Goal: Information Seeking & Learning: Learn about a topic

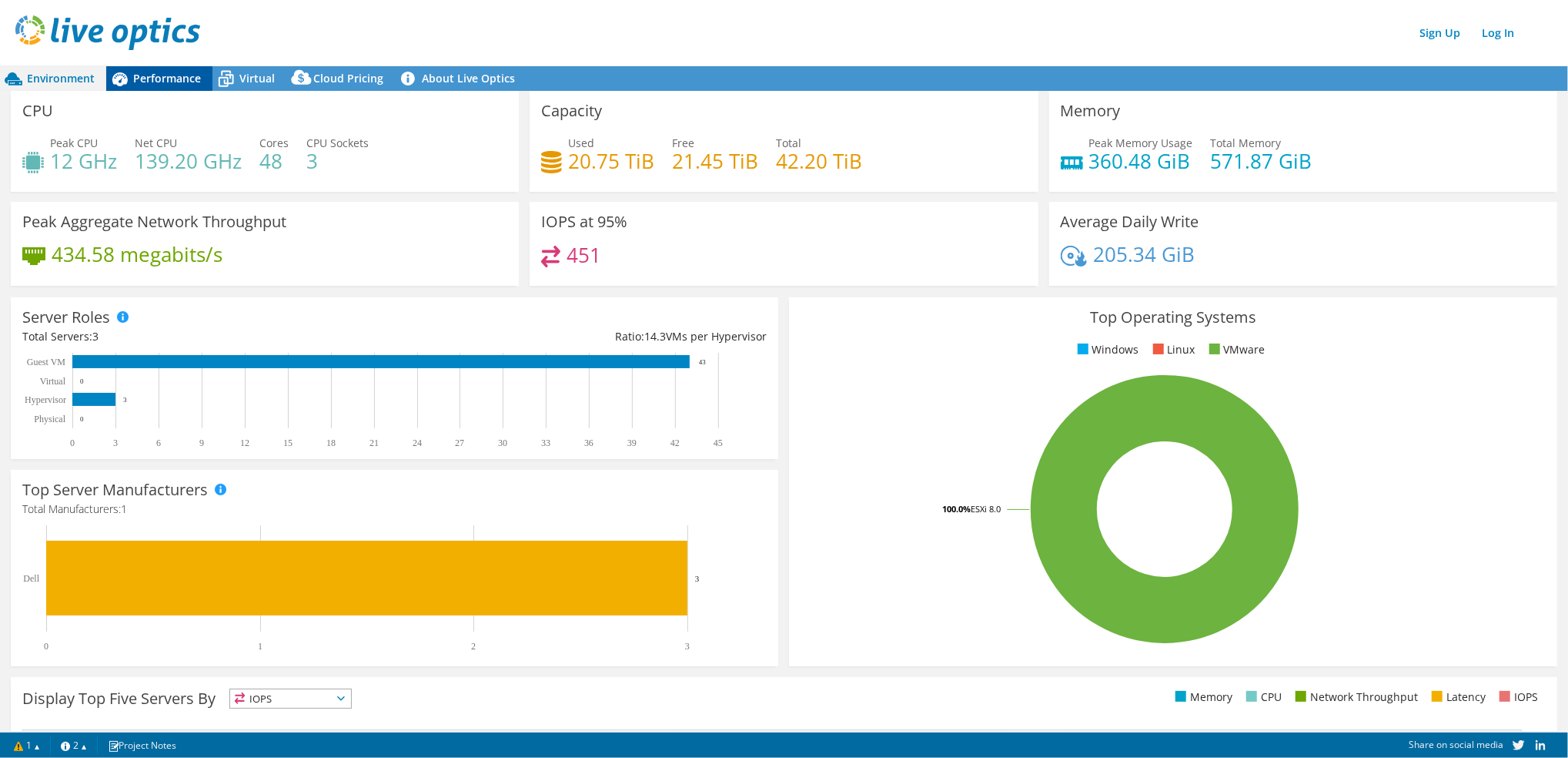
click at [185, 88] on div "Performance" at bounding box center [158, 78] width 106 height 25
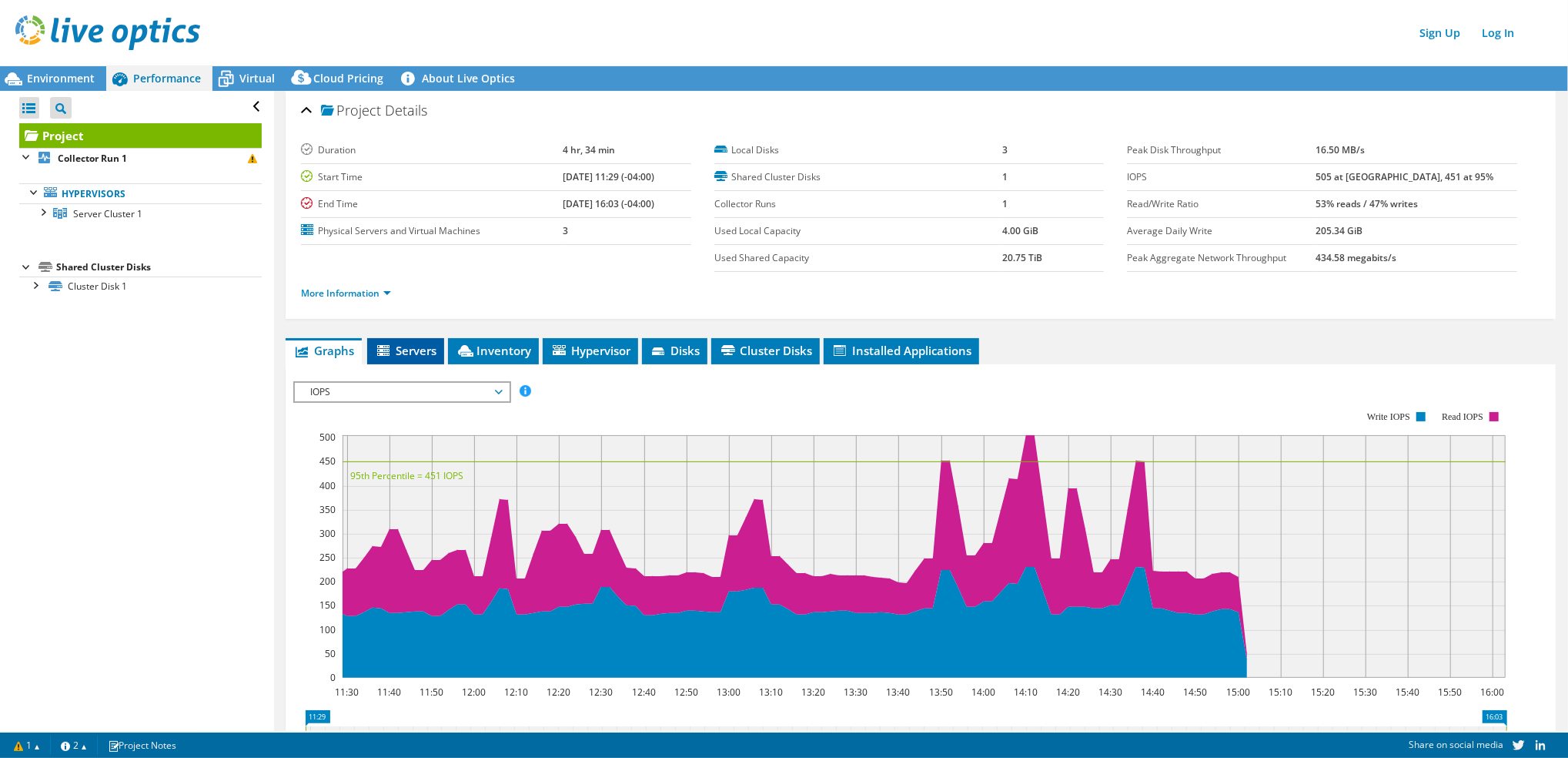
click at [438, 338] on li "Servers" at bounding box center [405, 351] width 77 height 26
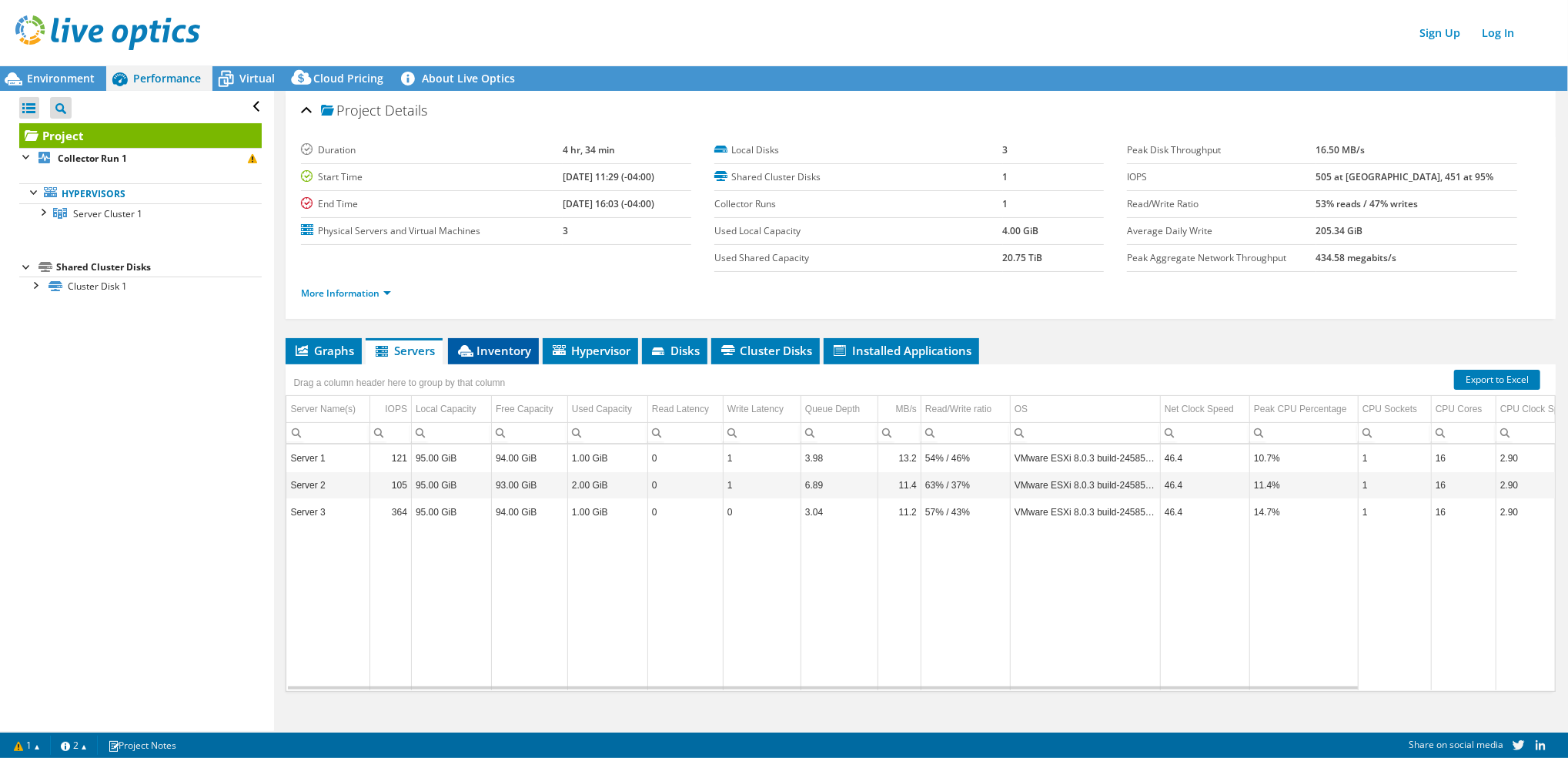
click at [498, 357] on span "Inventory" at bounding box center [493, 350] width 76 height 15
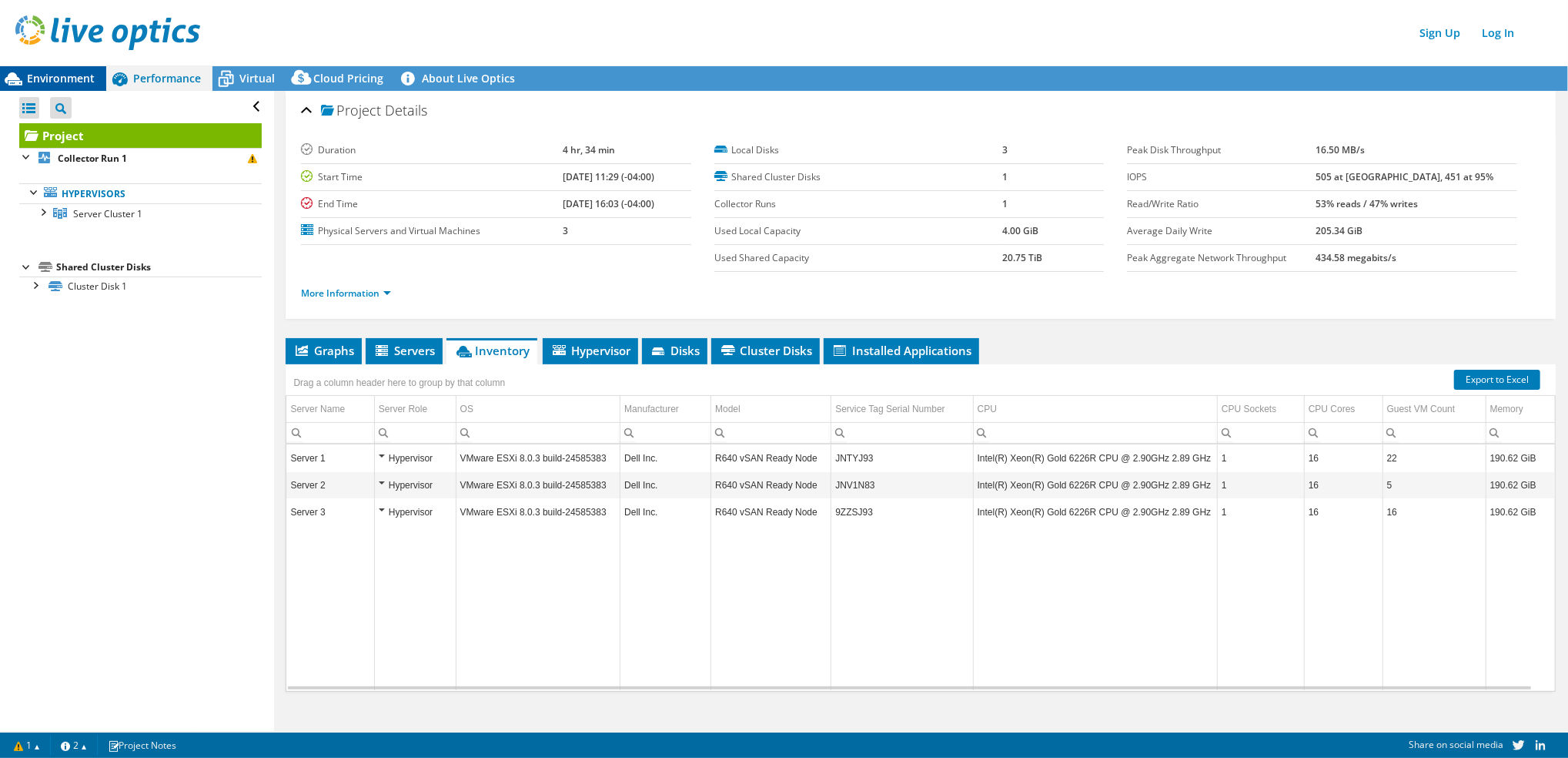
click at [20, 73] on icon at bounding box center [14, 79] width 27 height 27
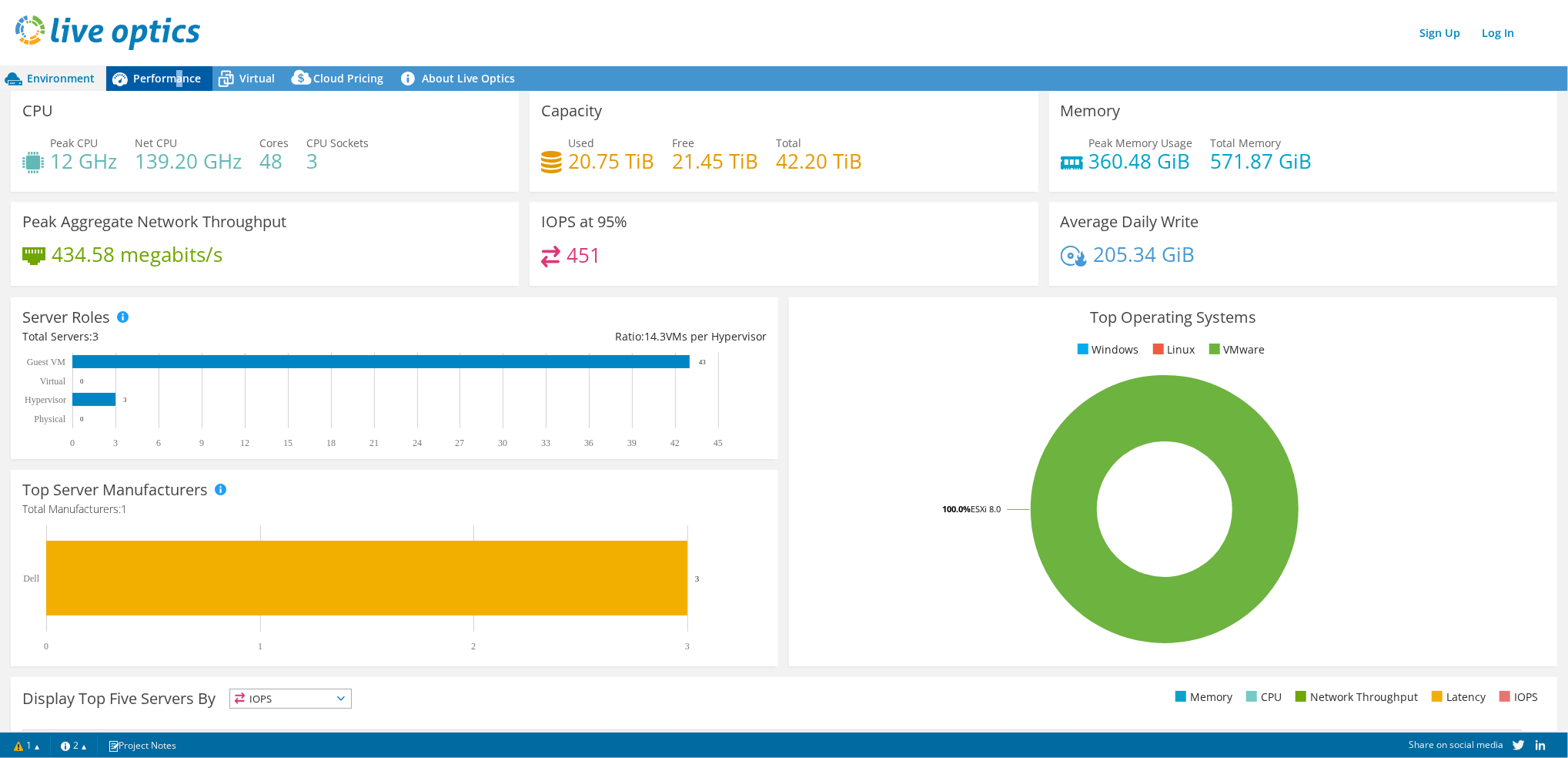
click at [178, 83] on span "Performance" at bounding box center [166, 78] width 68 height 14
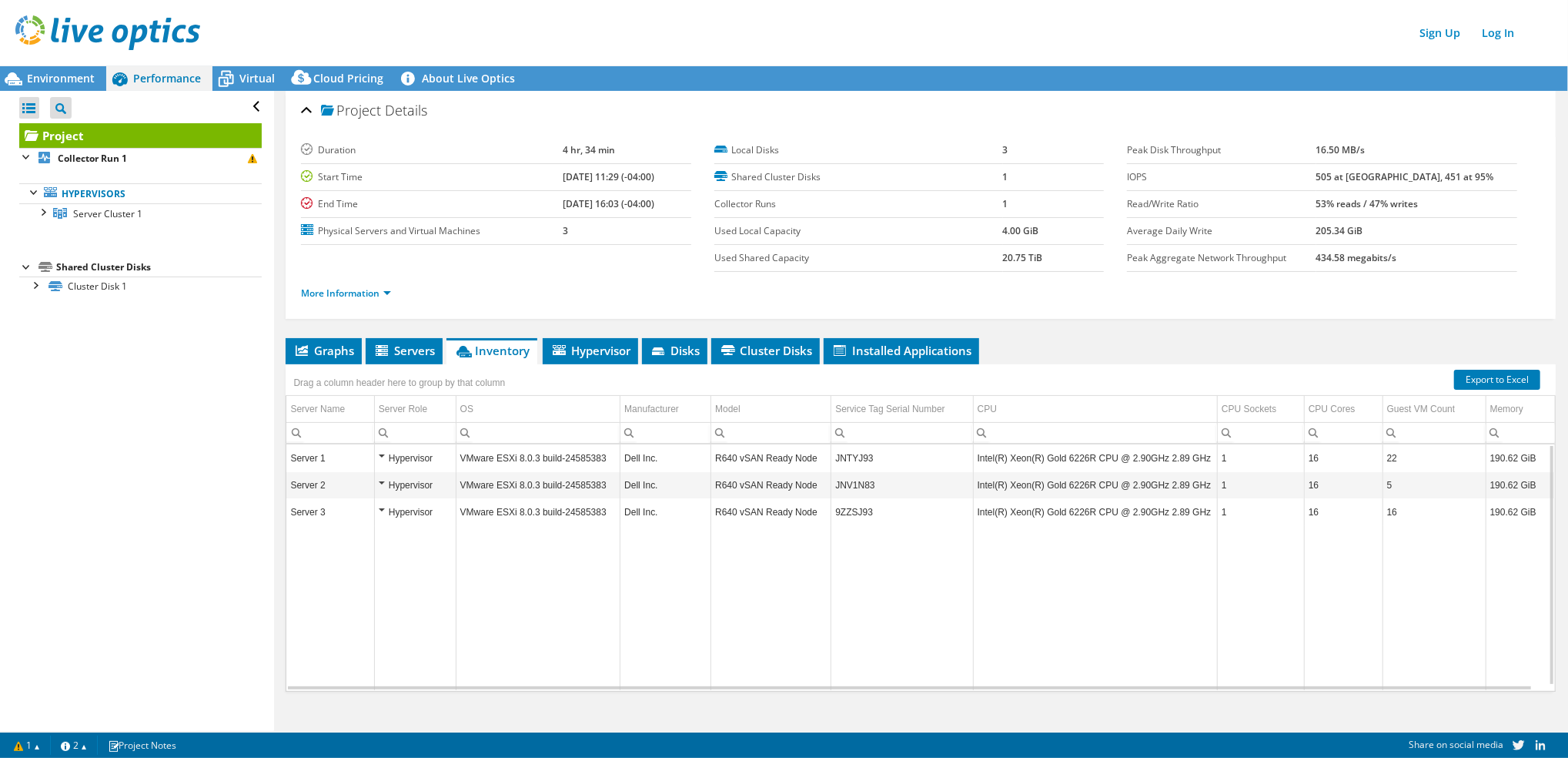
drag, startPoint x: 1000, startPoint y: 682, endPoint x: 1049, endPoint y: 680, distance: 49.0
click at [1047, 681] on td "Data grid" at bounding box center [1094, 608] width 244 height 165
click at [1049, 680] on td "Data grid" at bounding box center [1094, 608] width 244 height 165
click at [604, 342] on span "Hypervisor" at bounding box center [590, 350] width 80 height 15
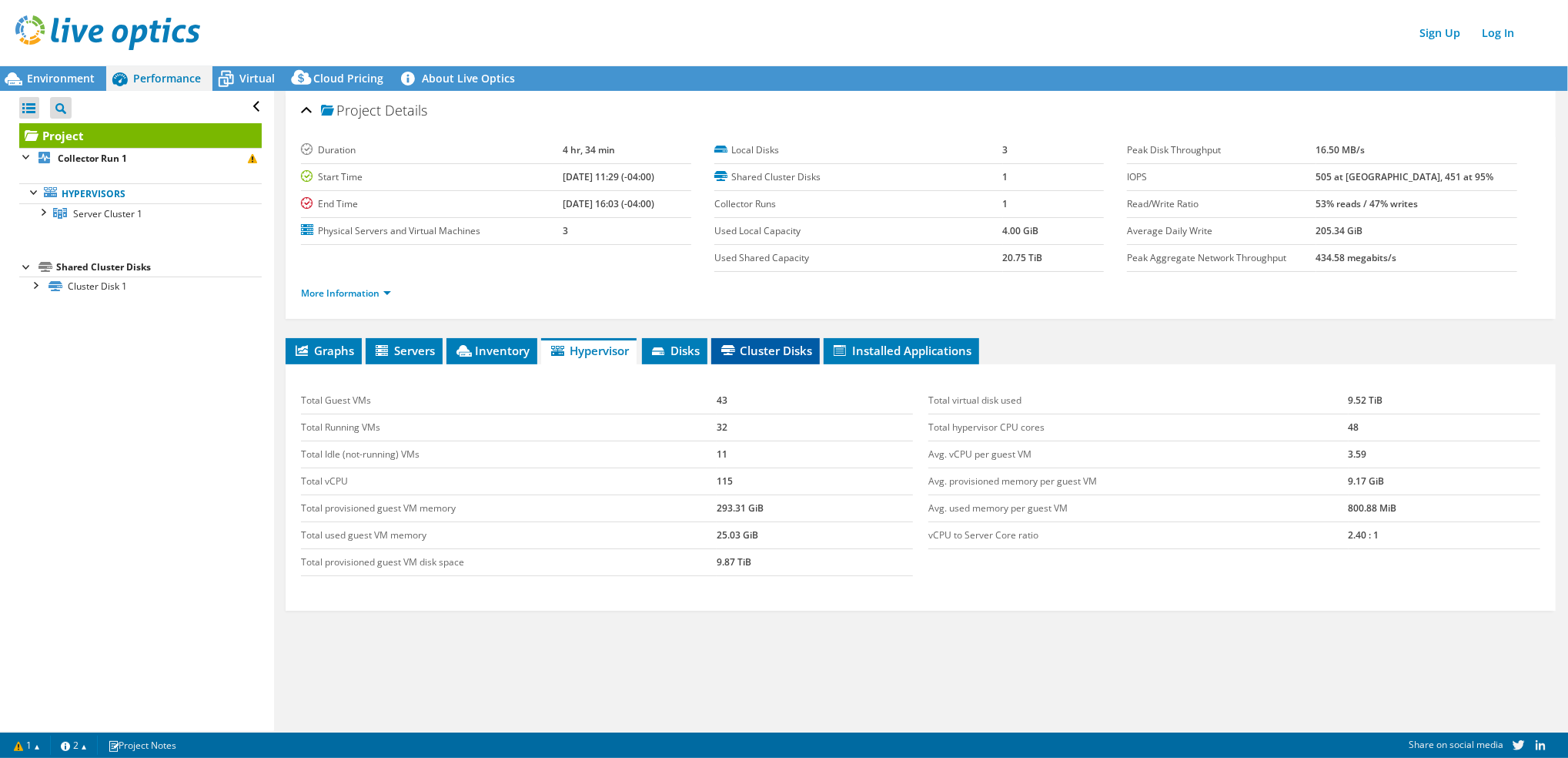
click at [725, 347] on icon at bounding box center [727, 350] width 14 height 10
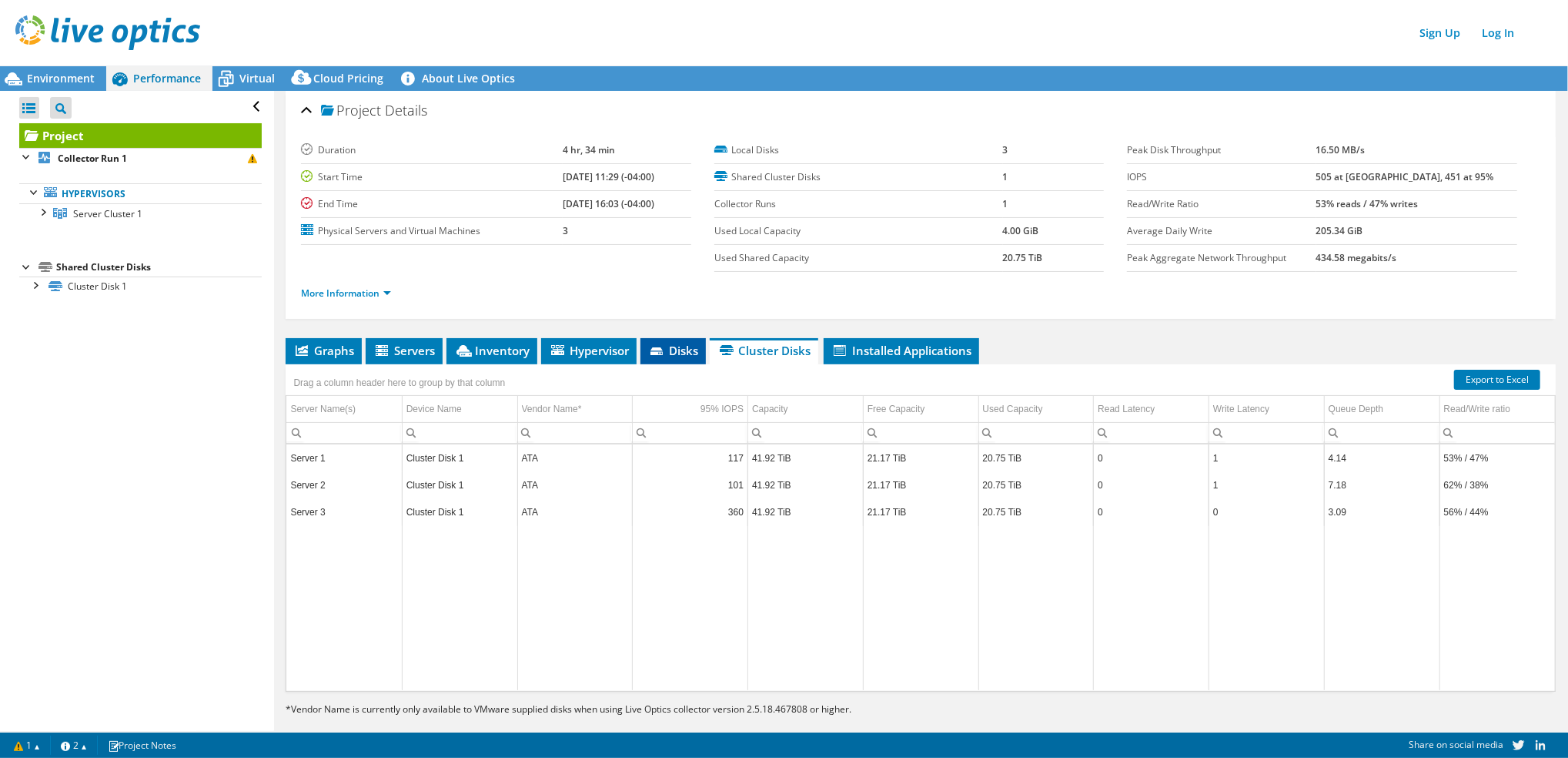
click at [691, 346] on span "Disks" at bounding box center [673, 350] width 50 height 15
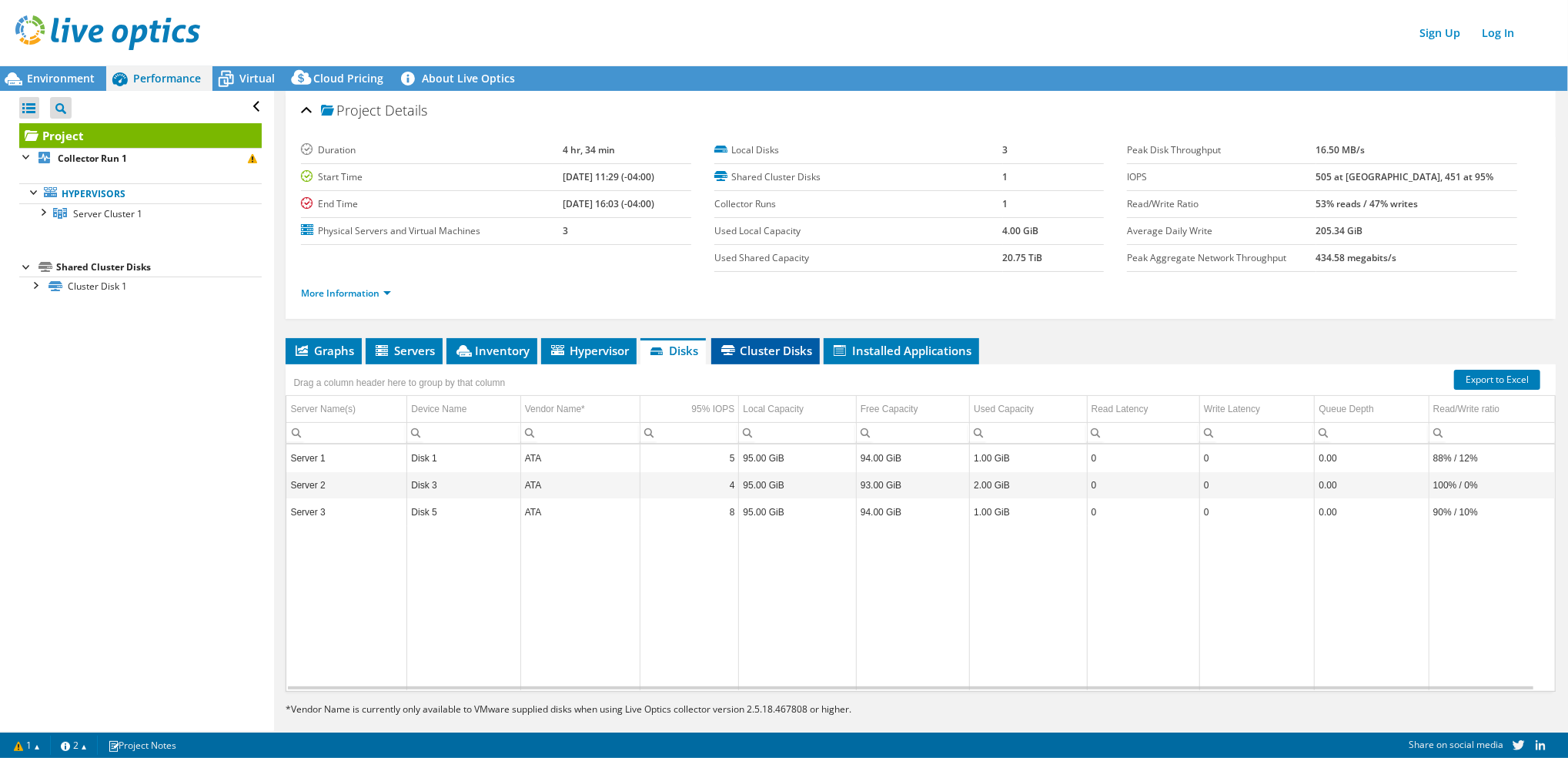
click at [798, 346] on span "Cluster Disks" at bounding box center [765, 350] width 93 height 15
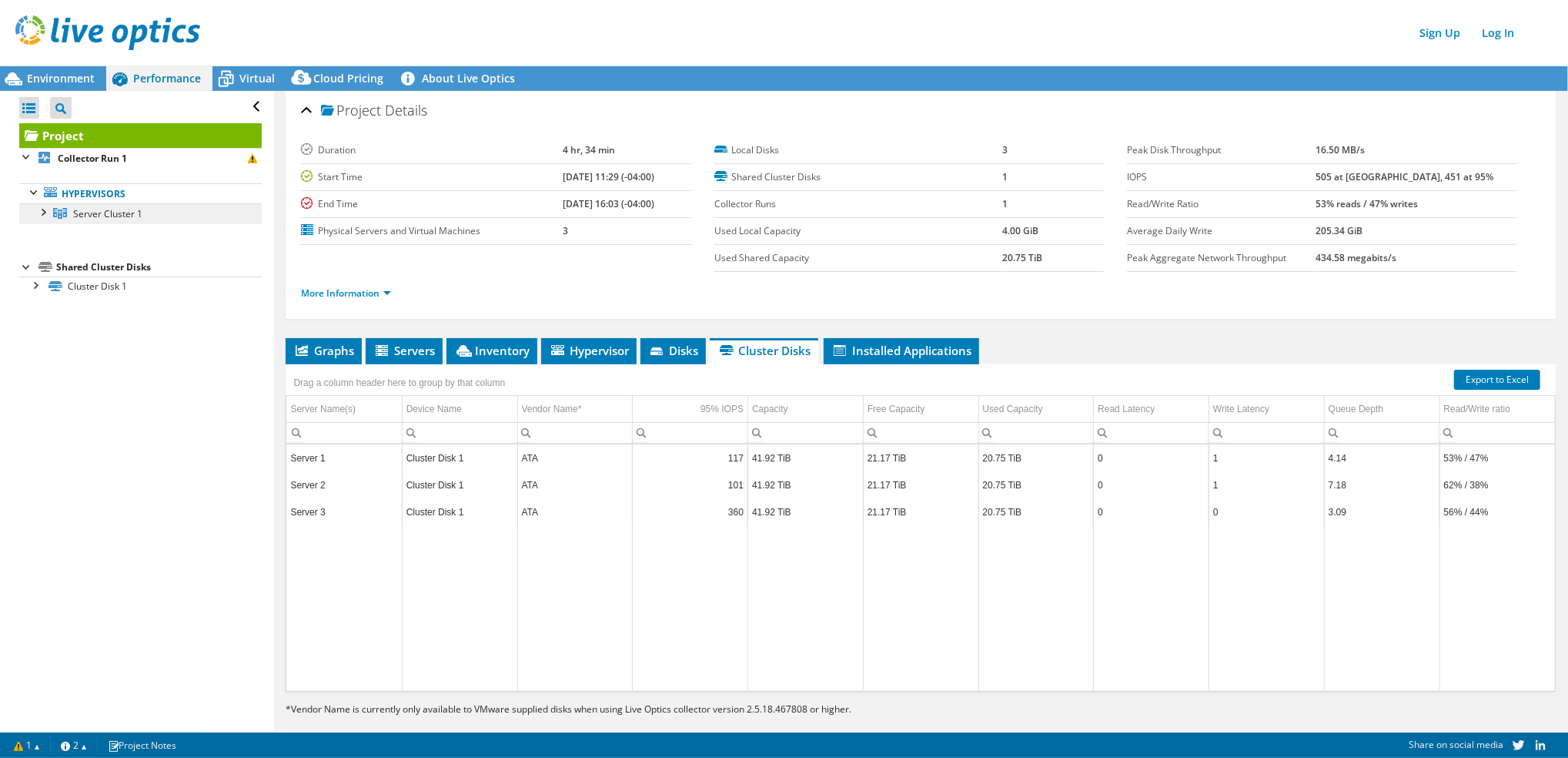
click at [68, 220] on link "Server Cluster 1" at bounding box center [140, 213] width 243 height 20
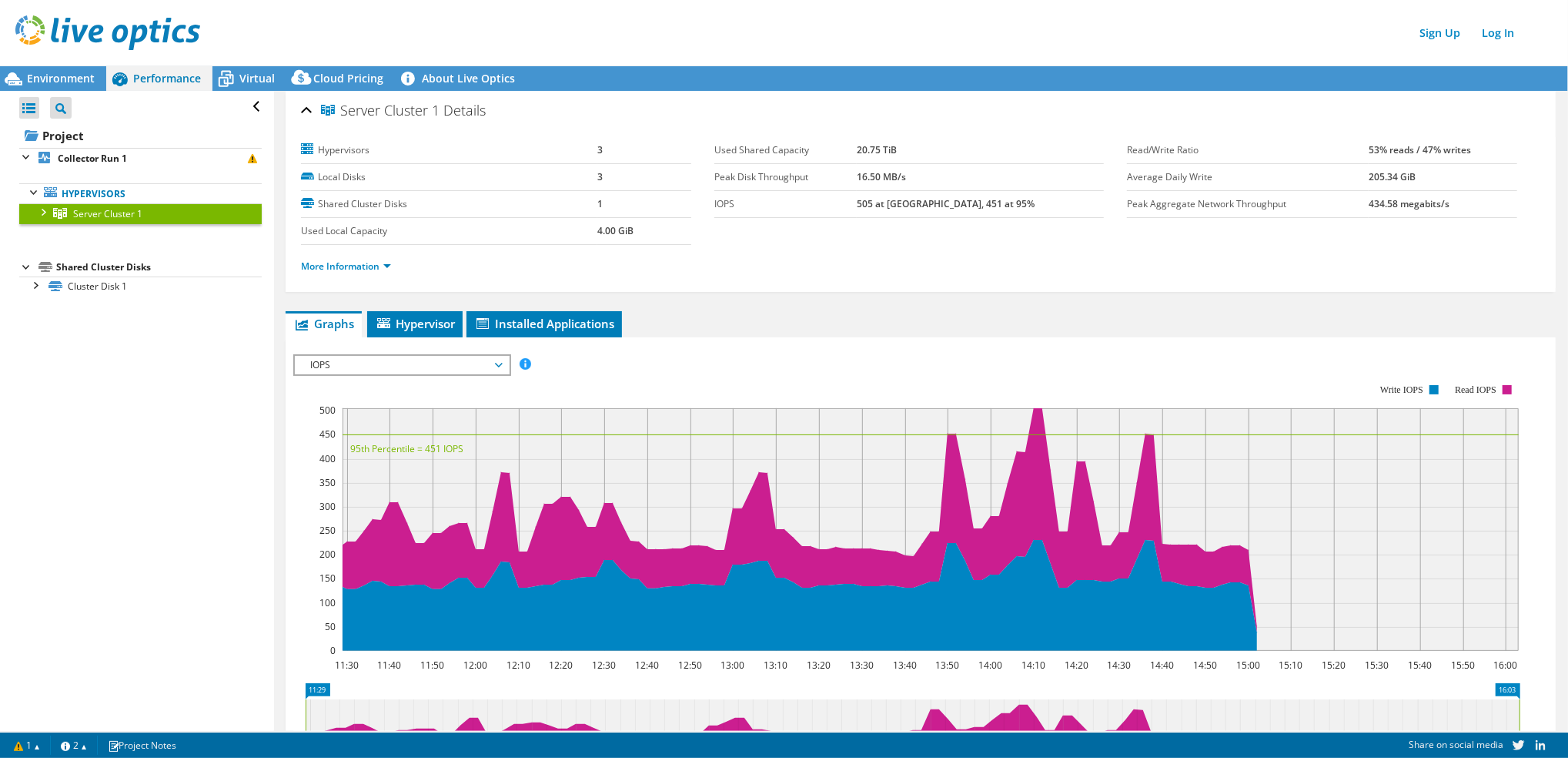
click at [45, 214] on div at bounding box center [42, 210] width 15 height 15
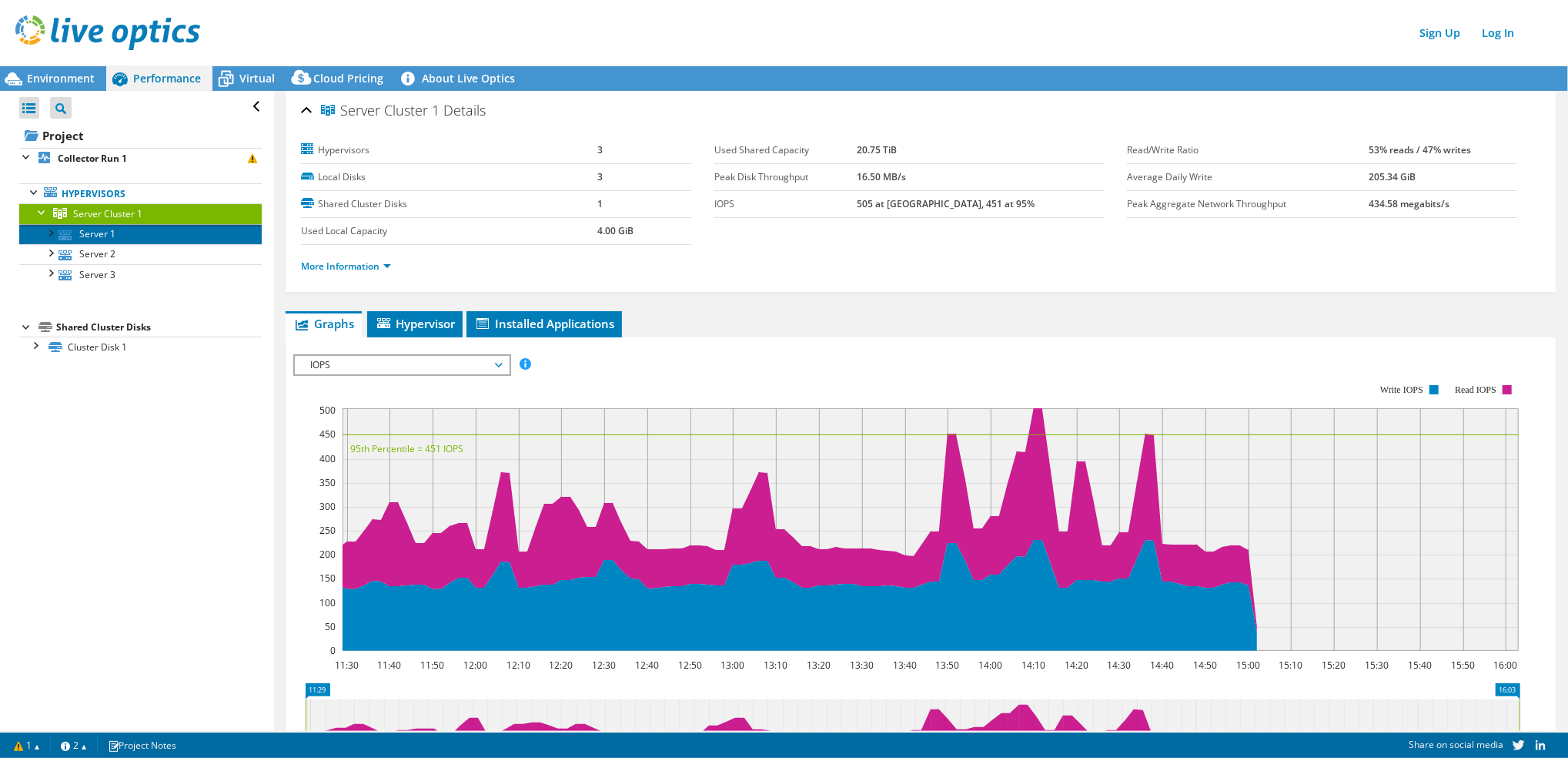
click at [82, 229] on link "Server 1" at bounding box center [140, 233] width 243 height 20
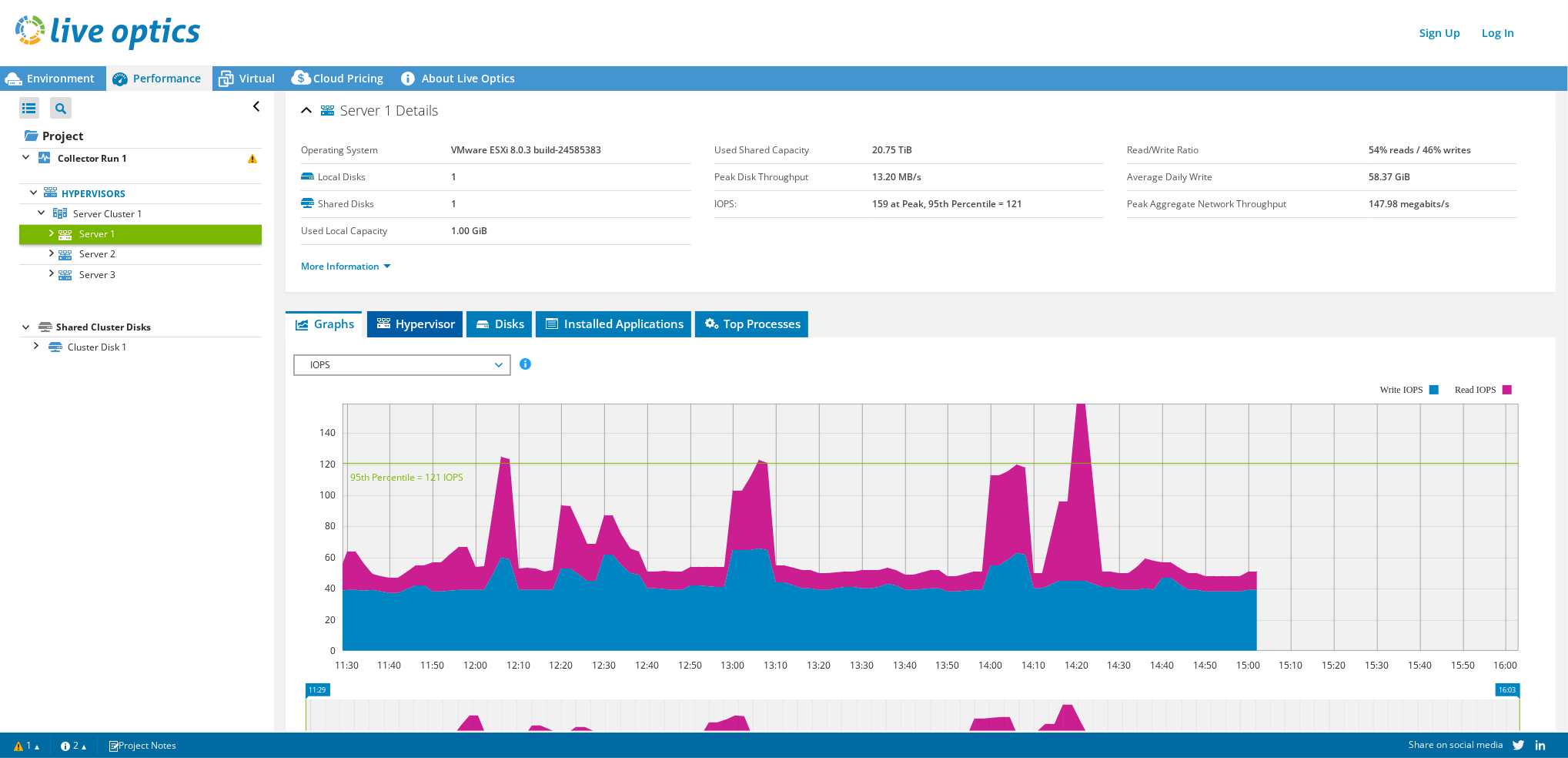
click at [434, 312] on li "Hypervisor" at bounding box center [415, 324] width 96 height 26
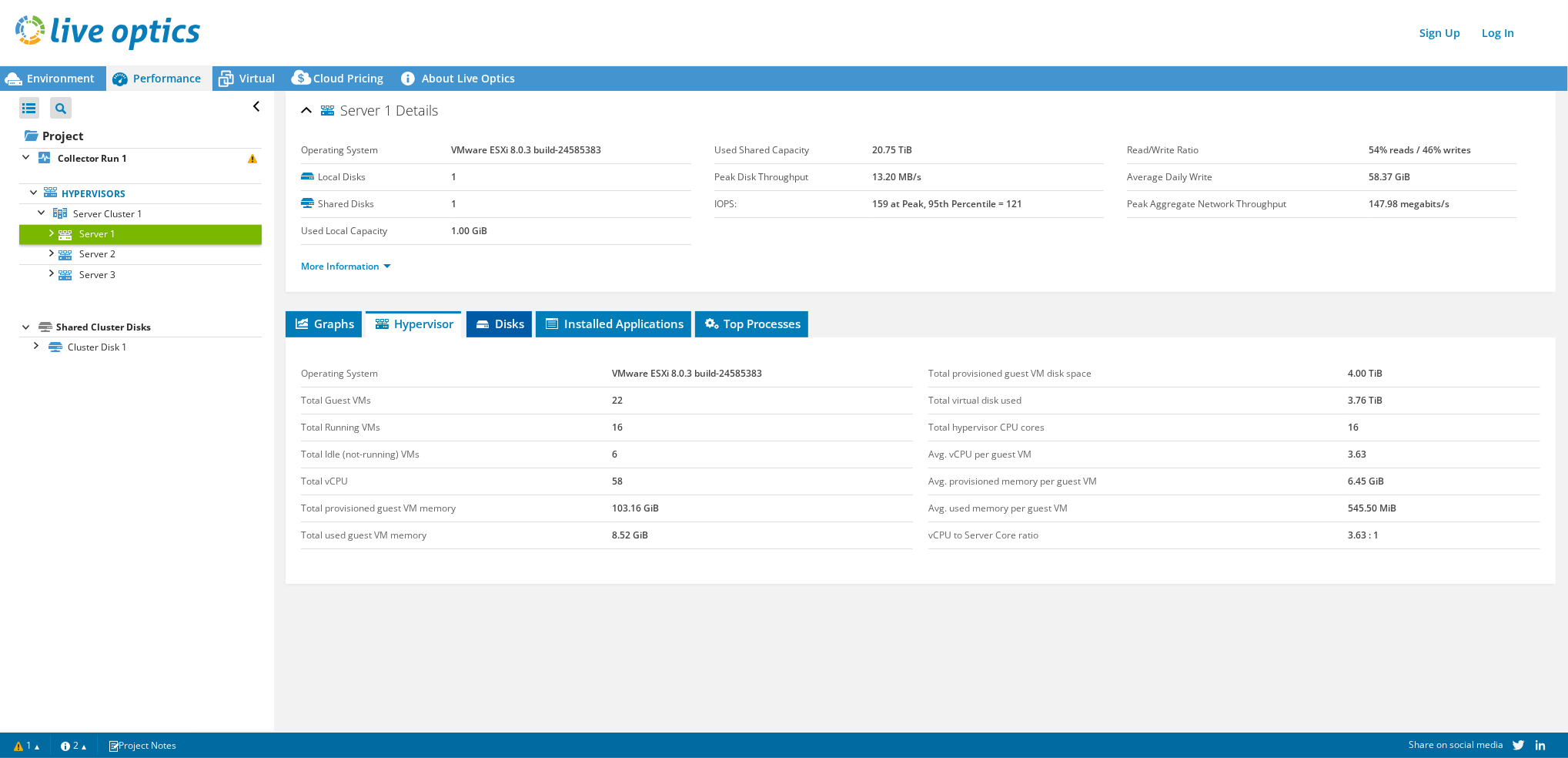
click at [503, 322] on span "Disks" at bounding box center [499, 323] width 50 height 15
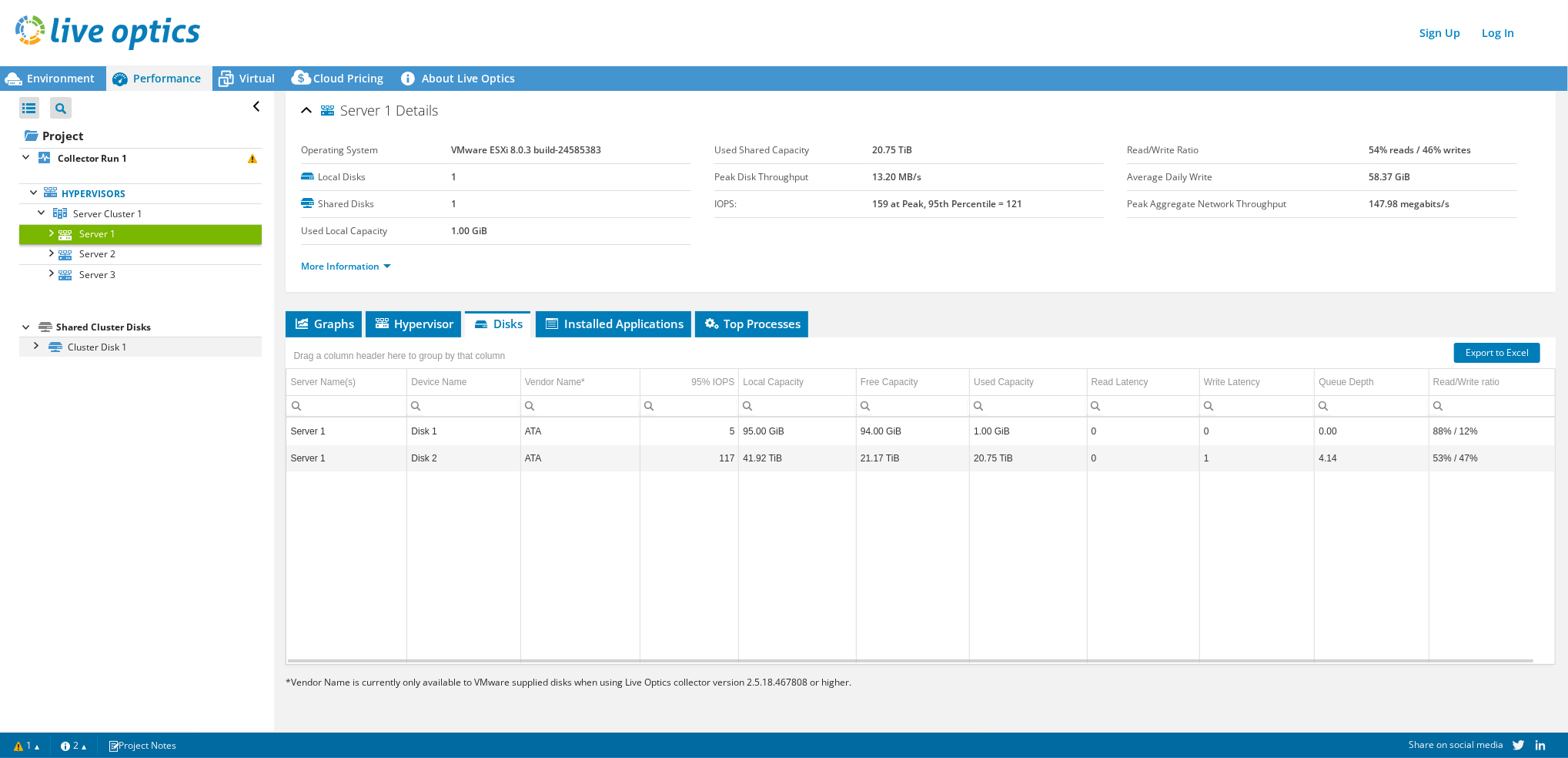
click at [28, 347] on div at bounding box center [34, 344] width 15 height 15
click at [114, 369] on link "Disk 2 | Server 1" at bounding box center [140, 366] width 243 height 20
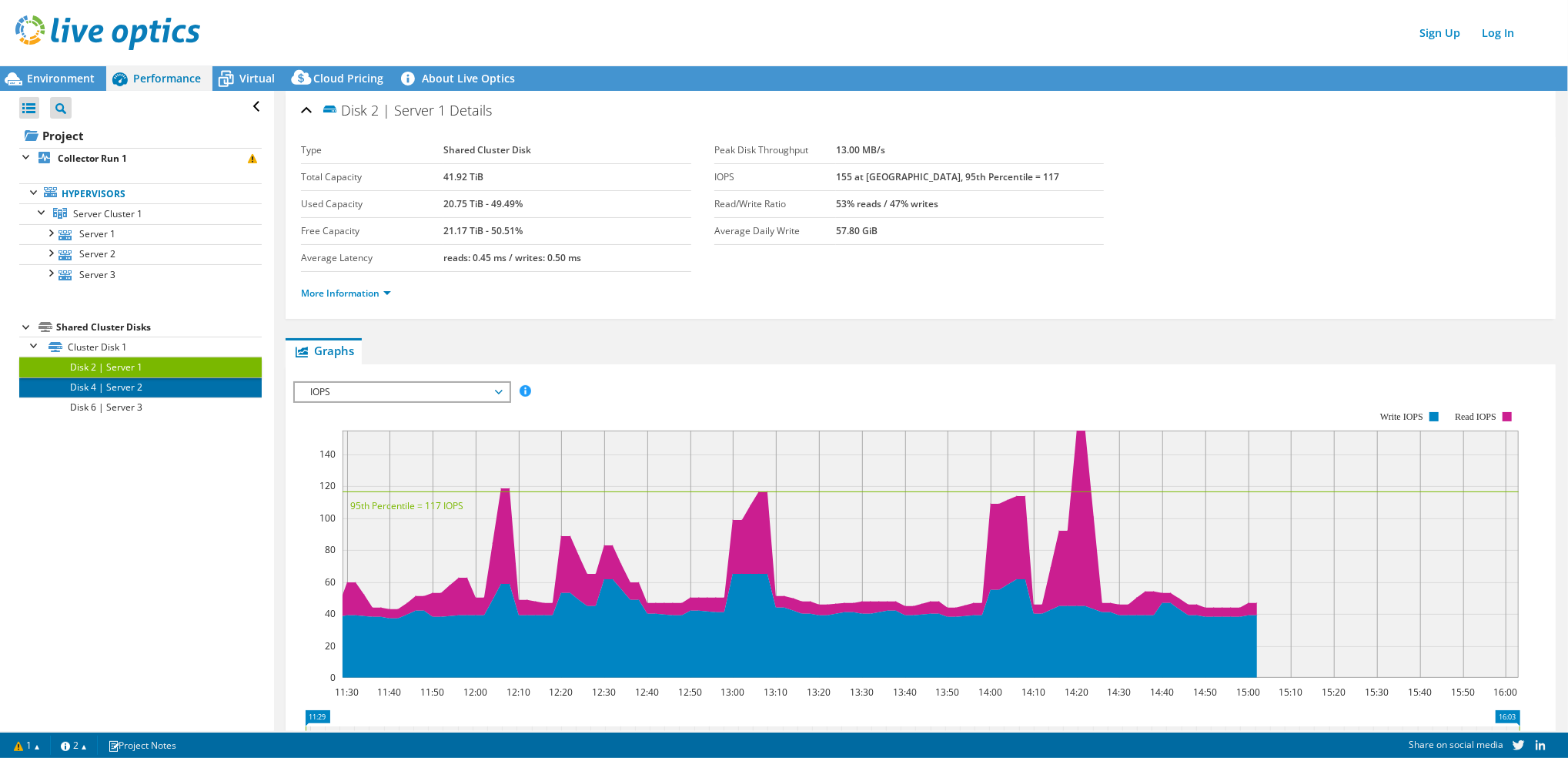
click at [125, 385] on link "Disk 4 | Server 2" at bounding box center [140, 387] width 243 height 20
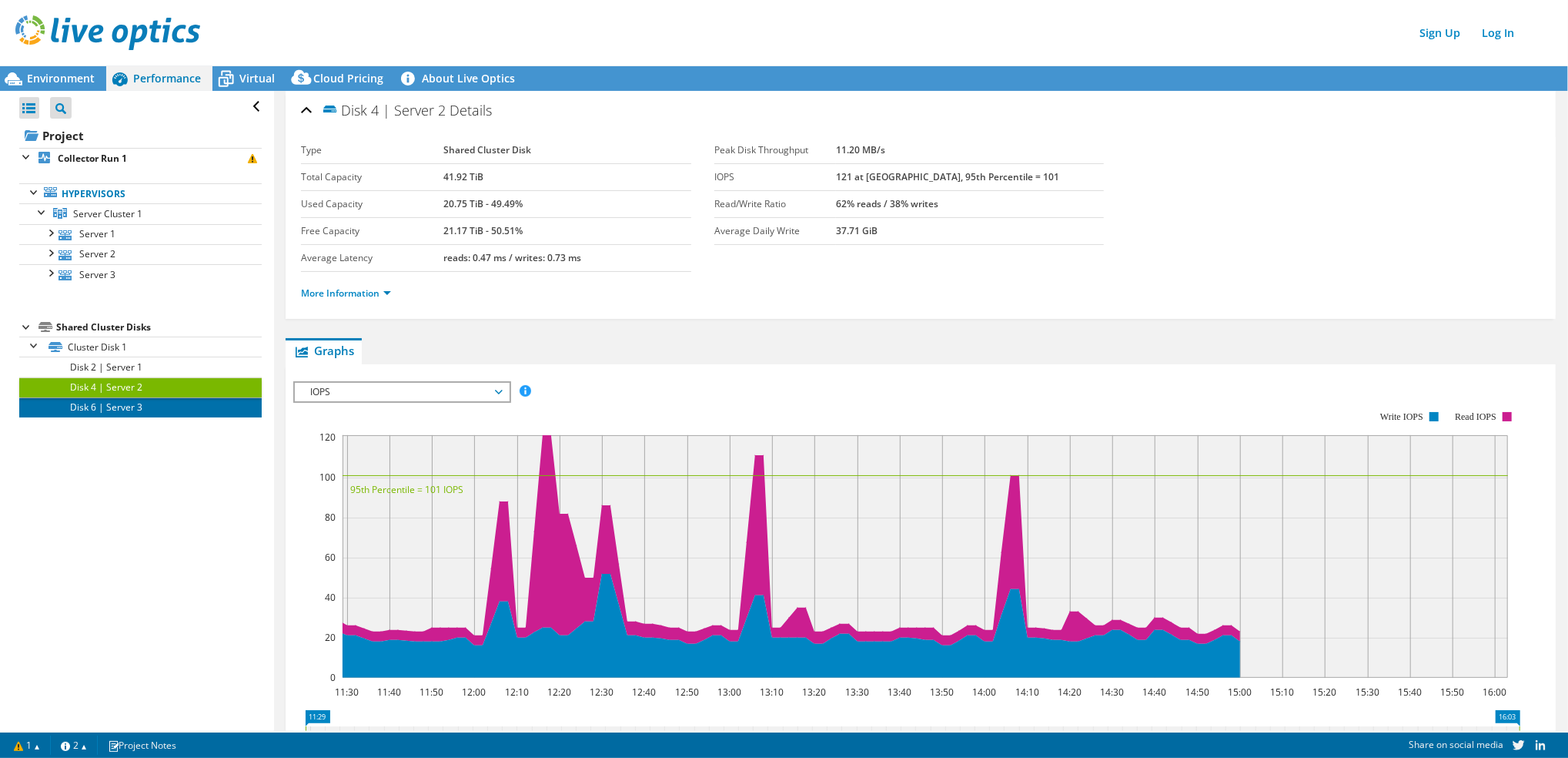
click at [143, 408] on link "Disk 6 | Server 3" at bounding box center [140, 407] width 243 height 20
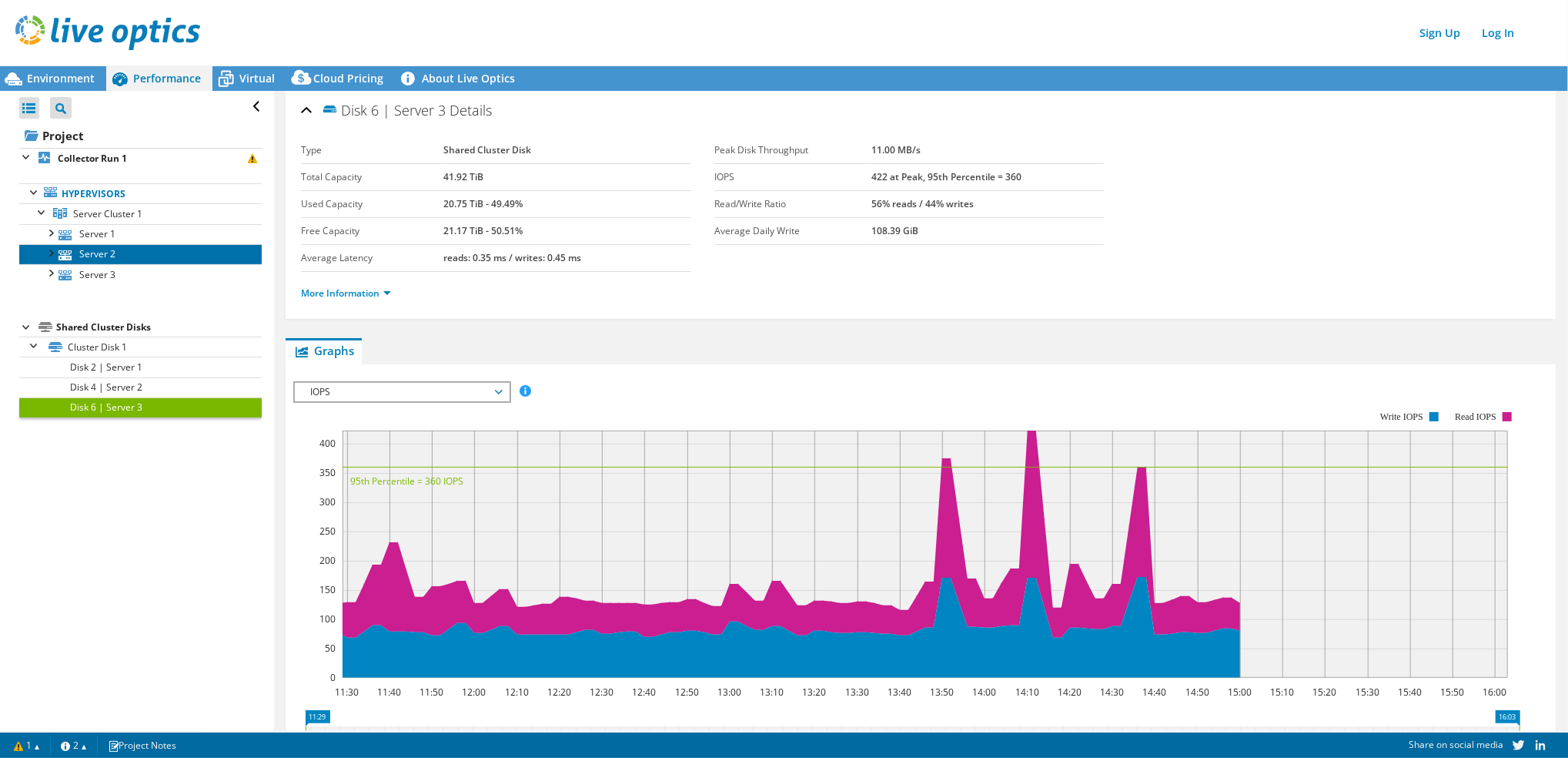
click at [134, 249] on link "Server 2" at bounding box center [140, 254] width 243 height 20
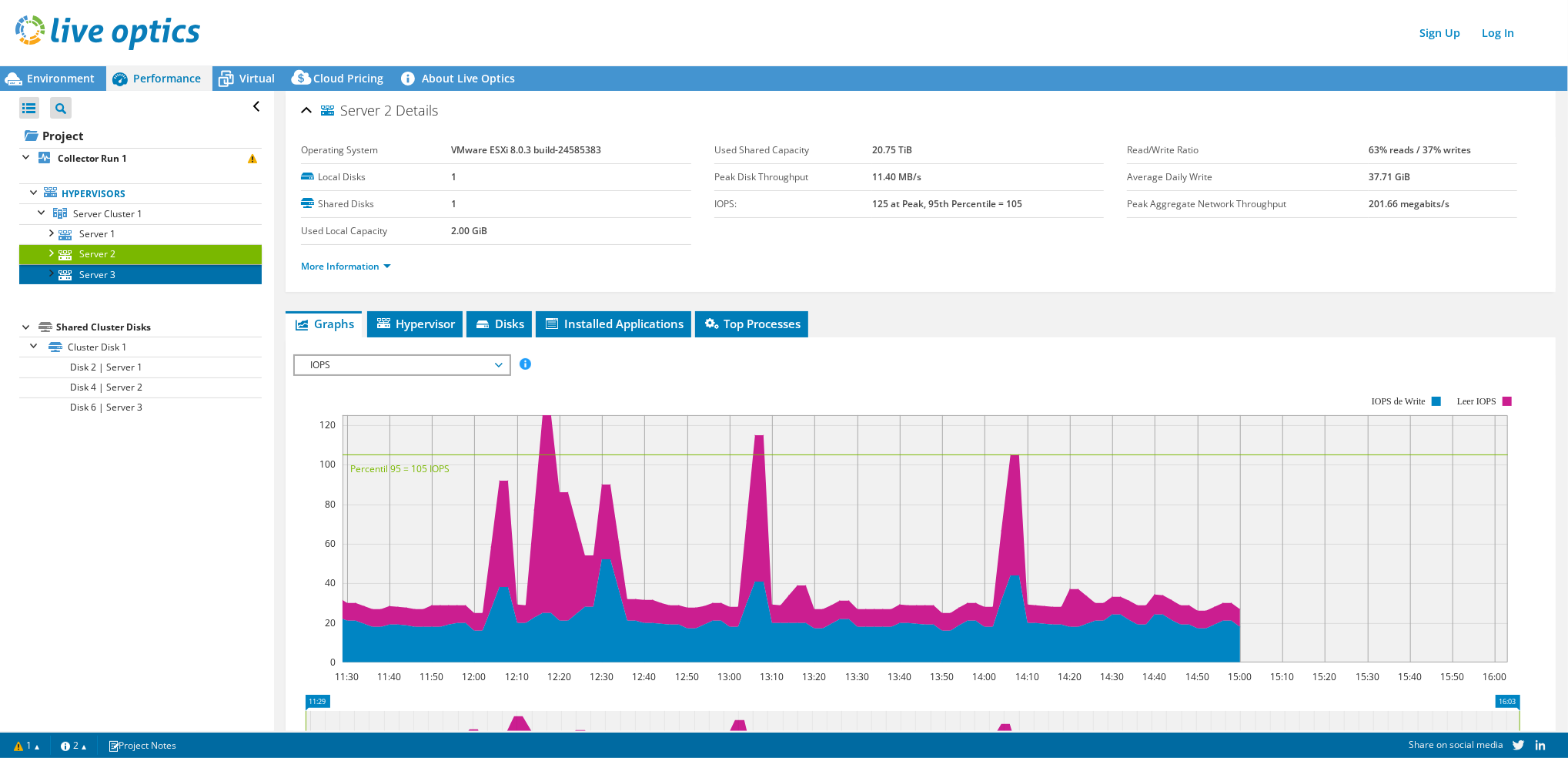
click at [137, 275] on link "Server 3" at bounding box center [140, 274] width 243 height 20
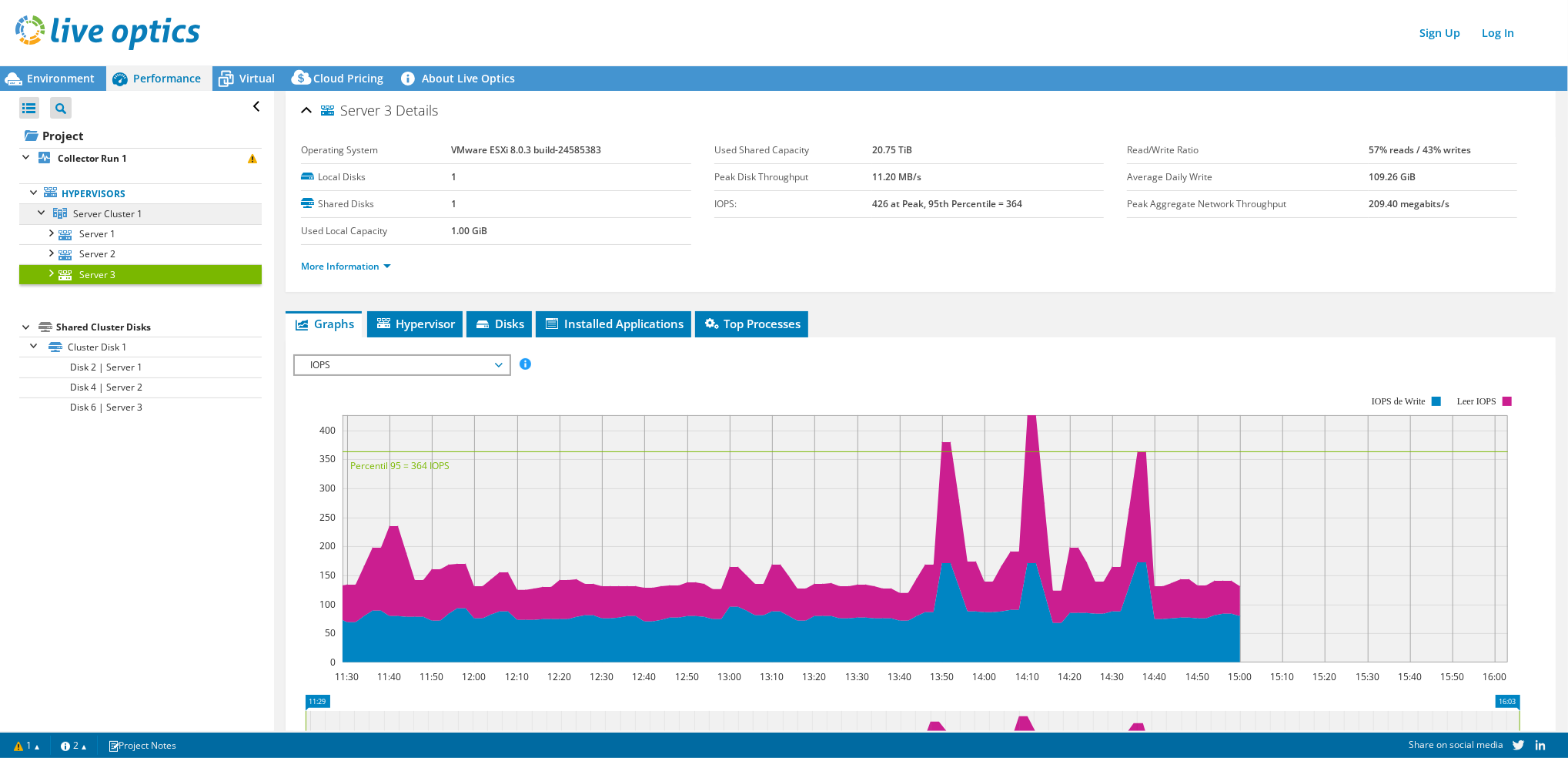
click at [150, 207] on link "Server Cluster 1" at bounding box center [140, 213] width 243 height 20
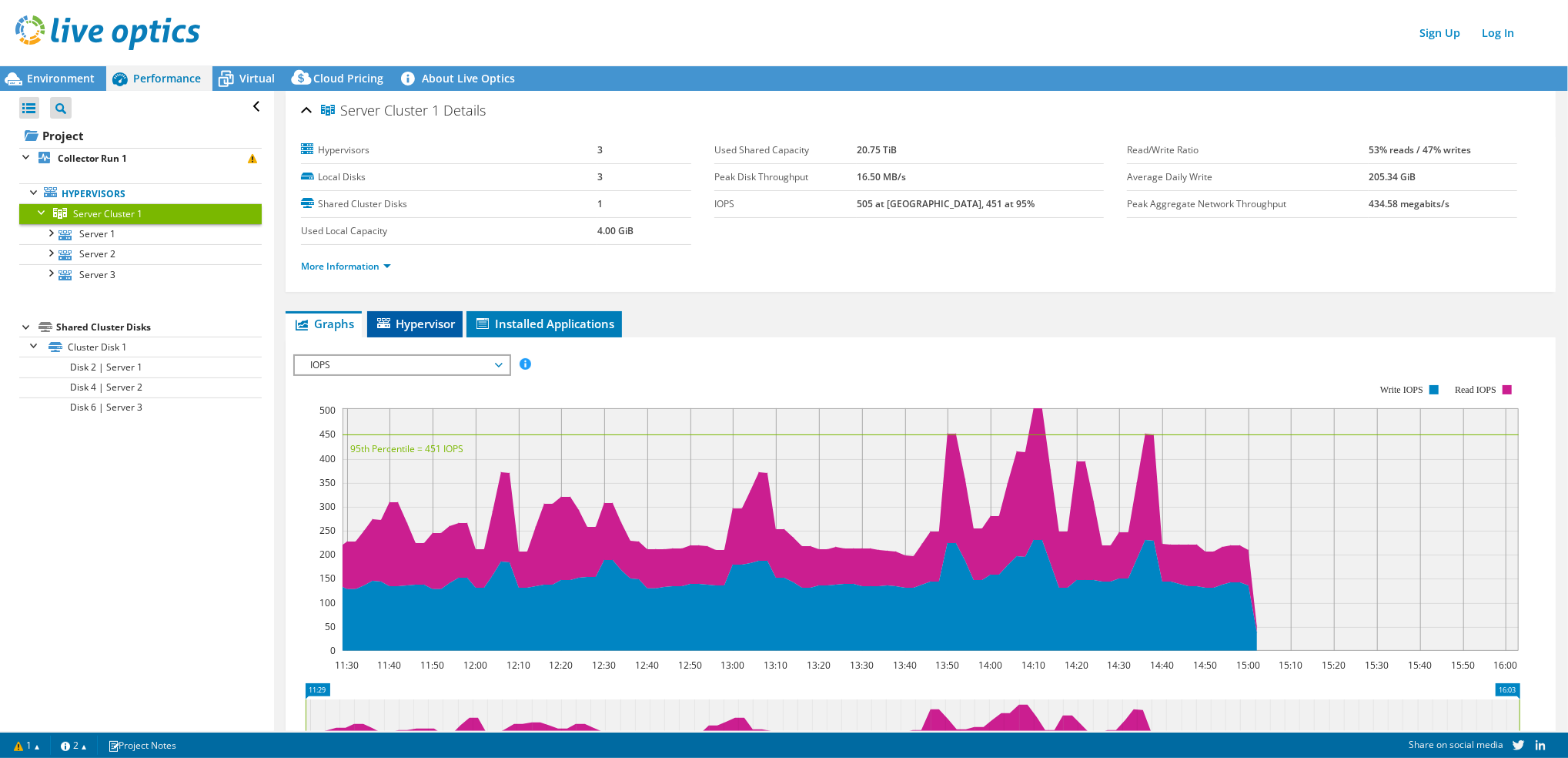
click at [423, 321] on span "Hypervisor" at bounding box center [415, 323] width 80 height 15
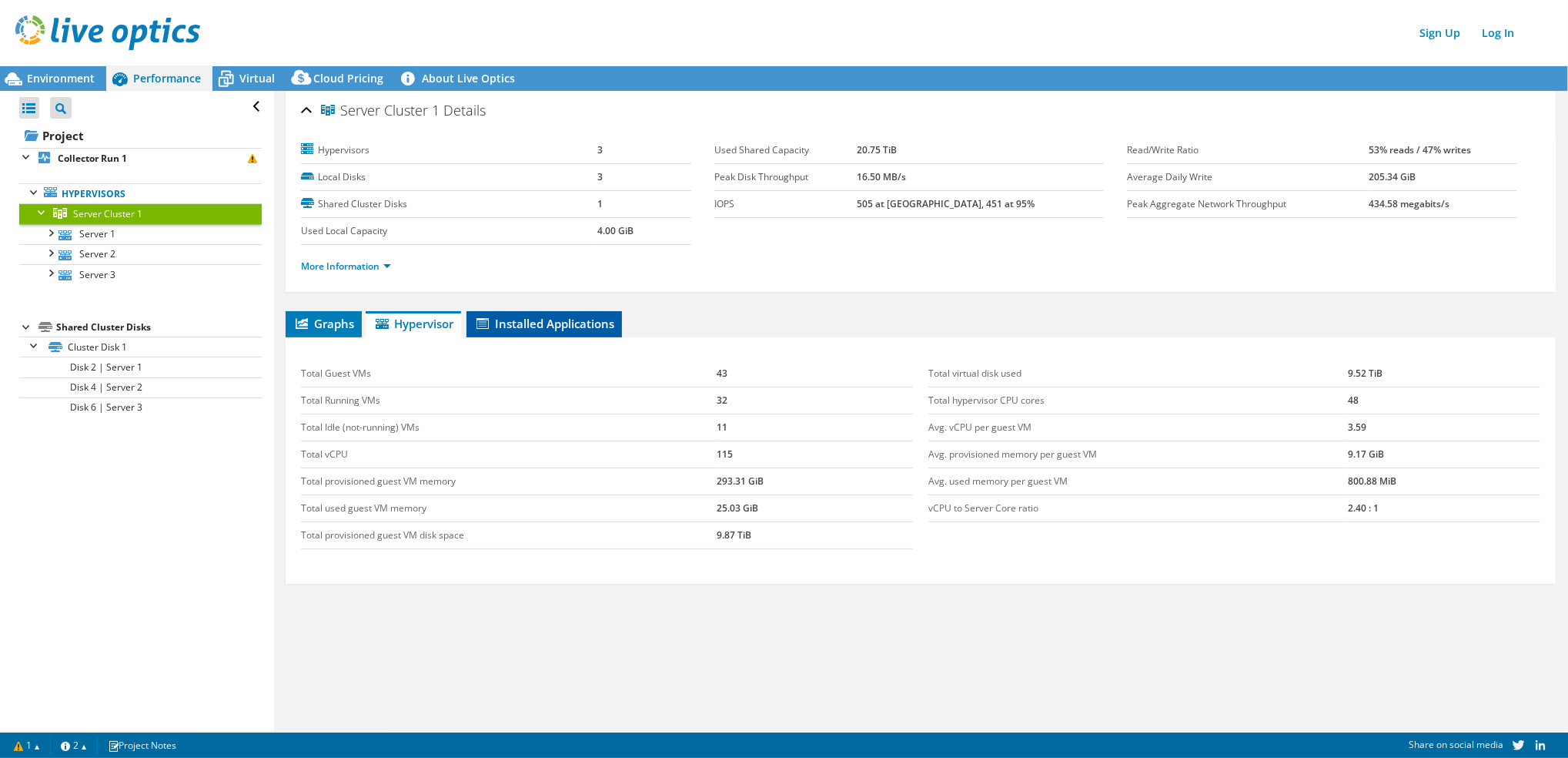
click at [524, 316] on span "Installed Applications" at bounding box center [544, 323] width 140 height 15
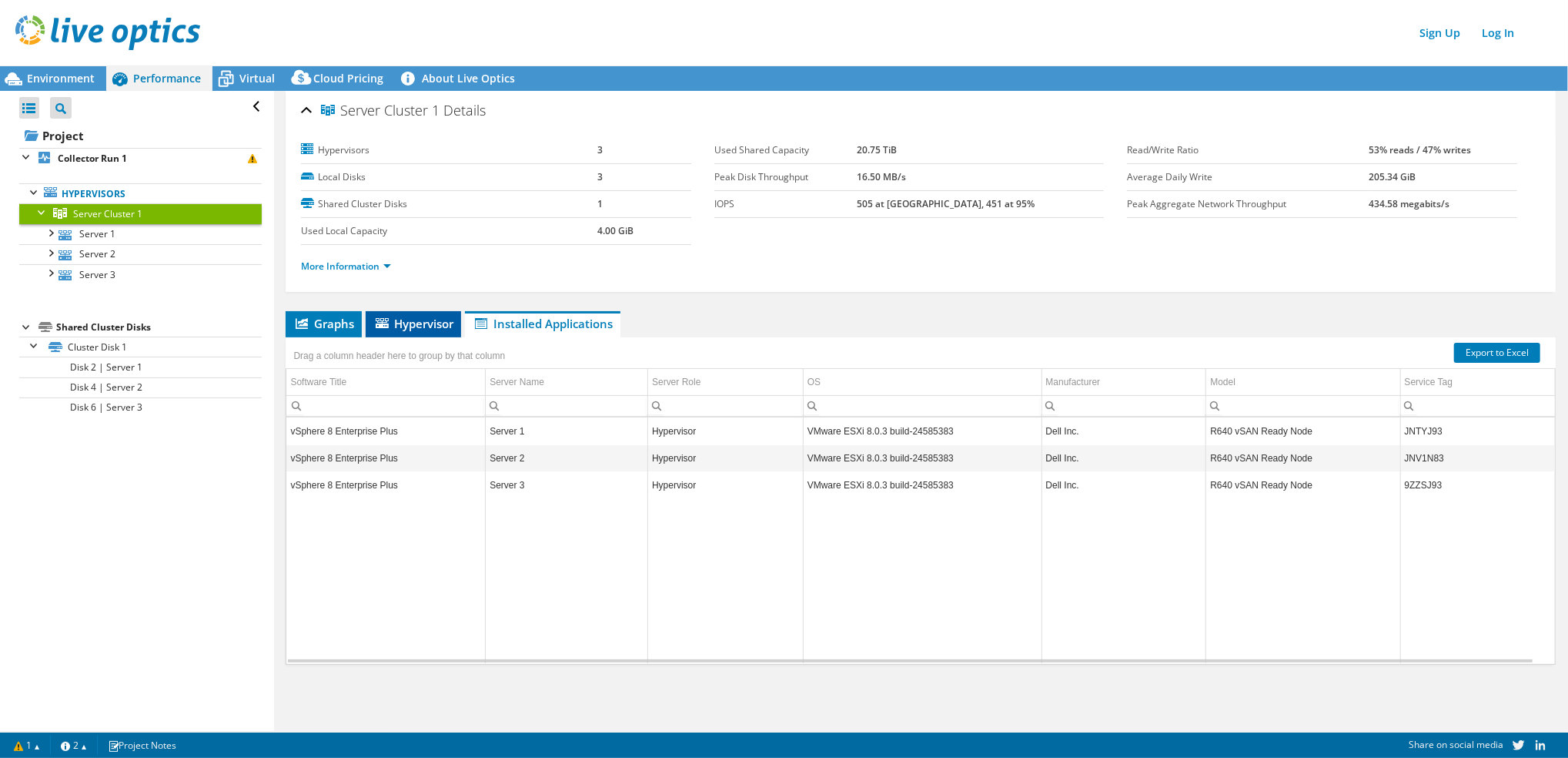
click at [436, 319] on span "Hypervisor" at bounding box center [413, 323] width 80 height 15
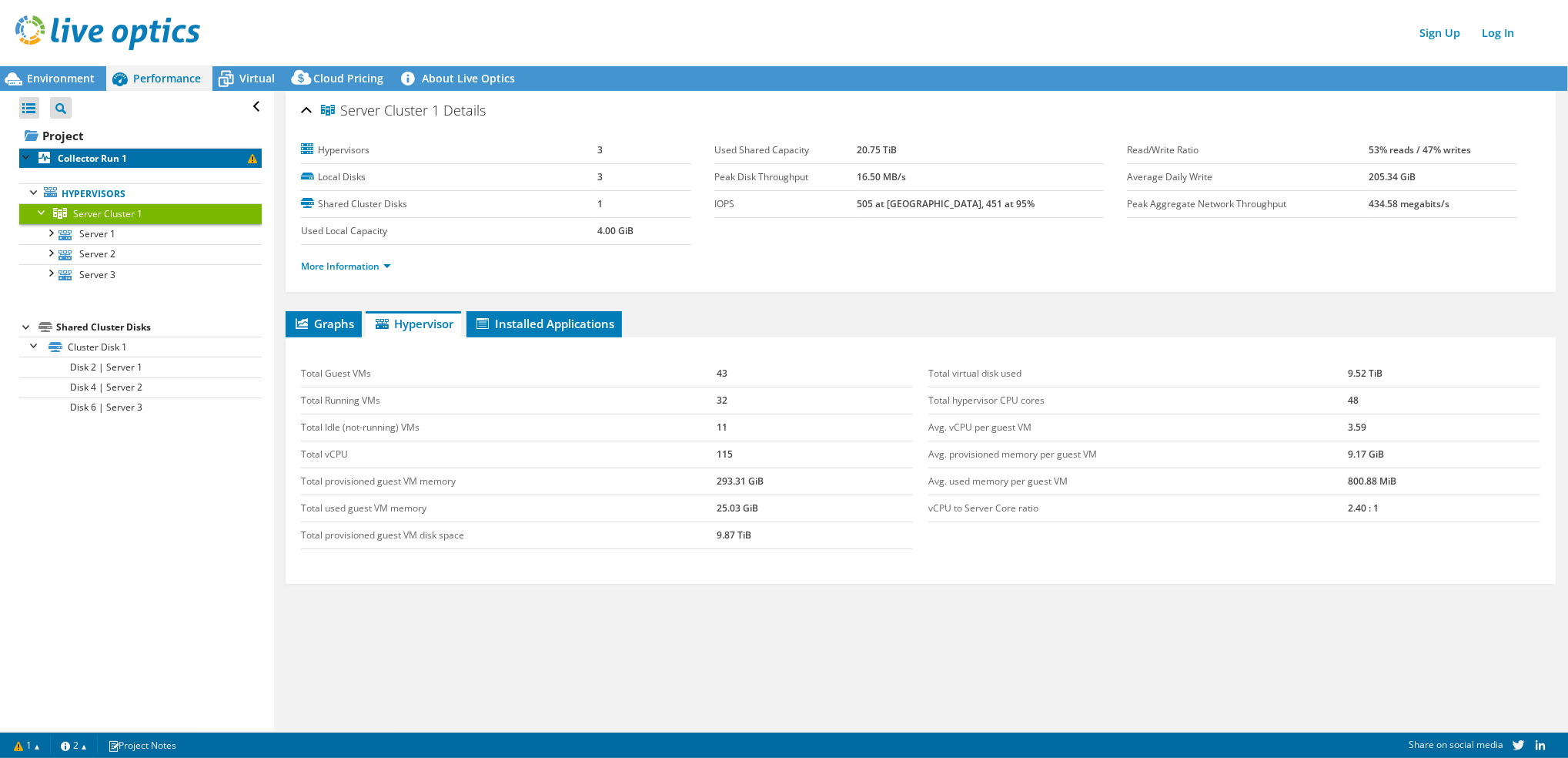
click at [129, 159] on link "Collector Run 1" at bounding box center [140, 158] width 243 height 20
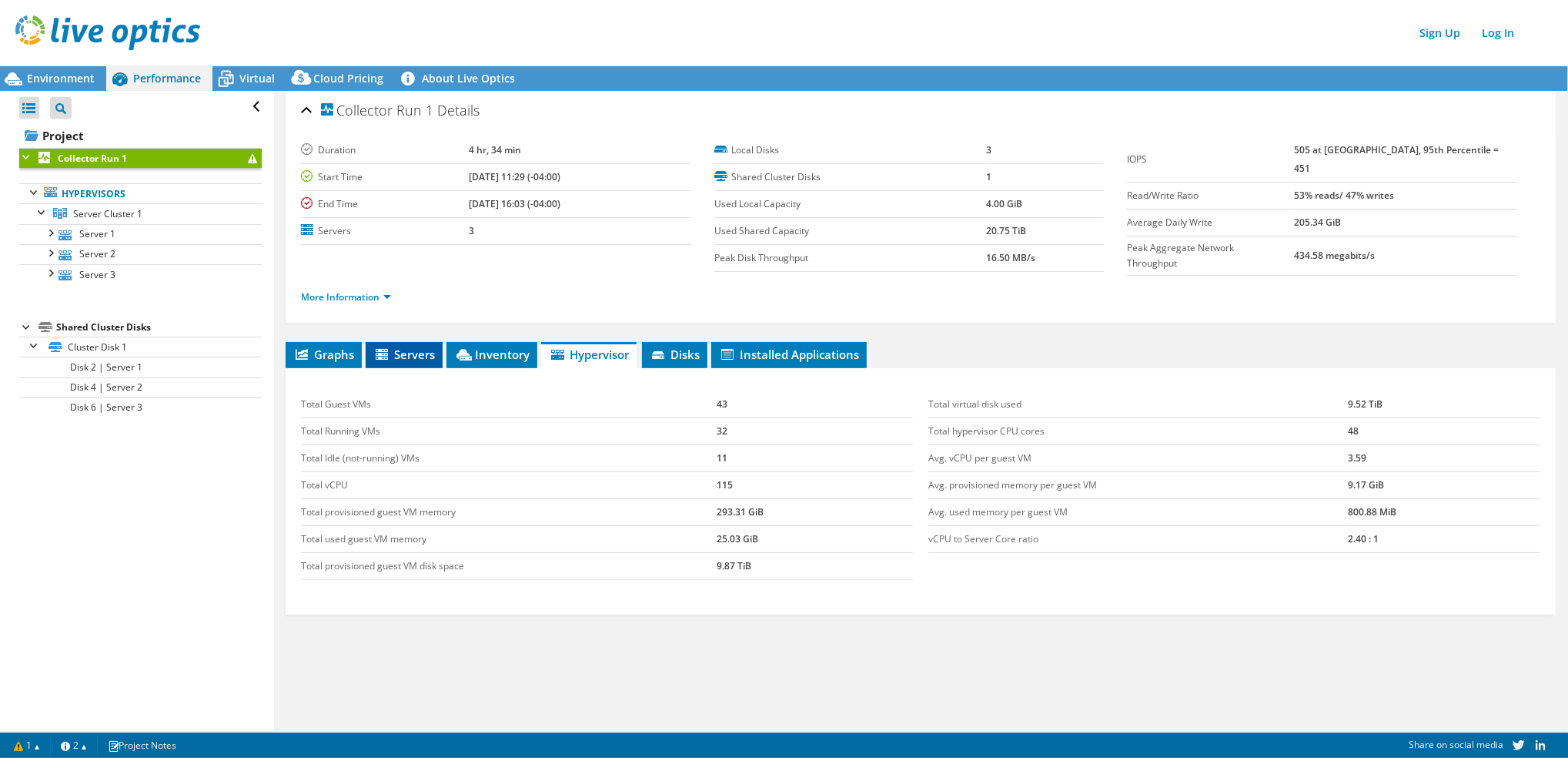
click at [417, 352] on span "Servers" at bounding box center [404, 354] width 61 height 15
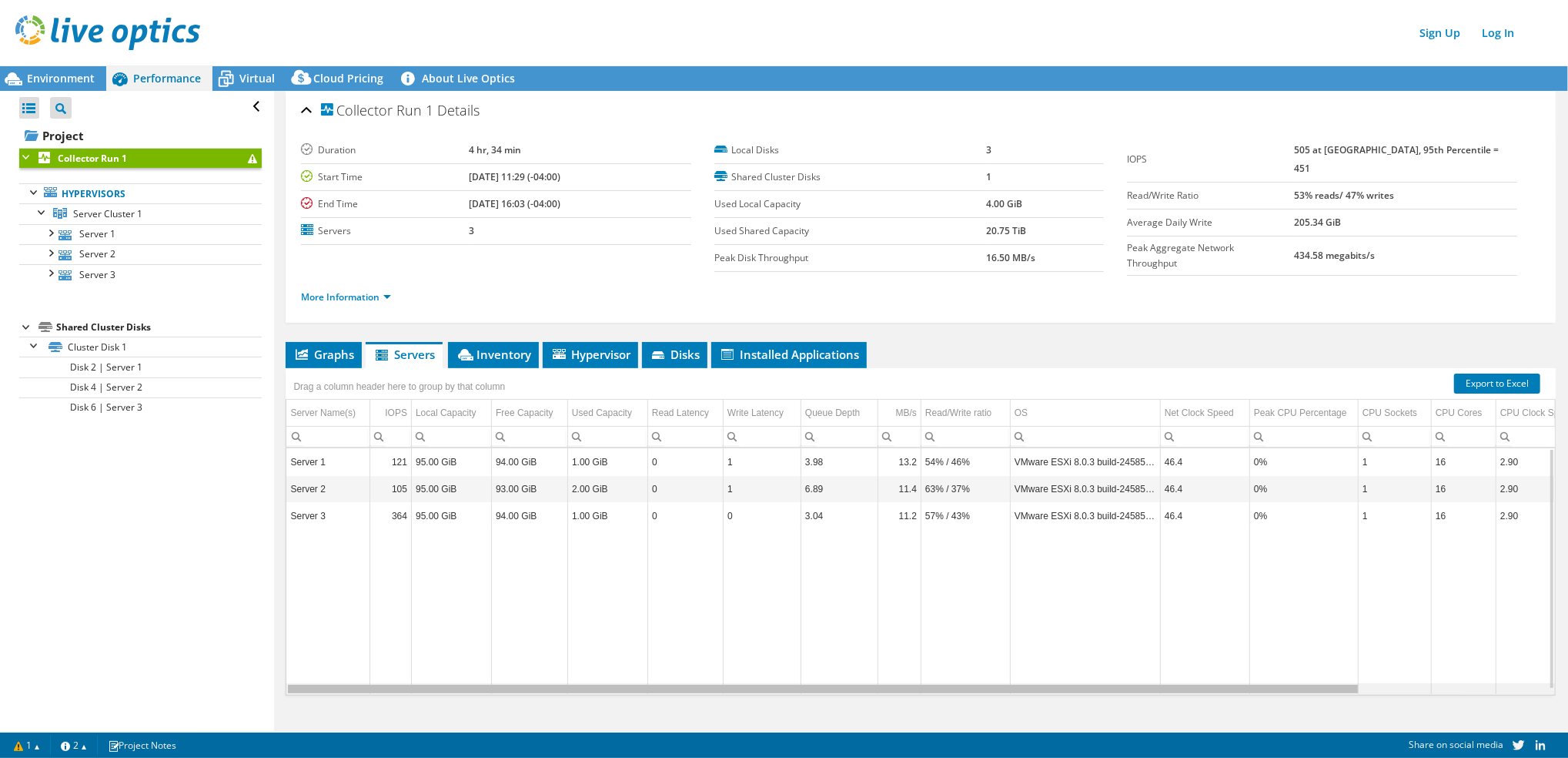
drag, startPoint x: 971, startPoint y: 686, endPoint x: 942, endPoint y: 710, distance: 37.6
click at [942, 710] on body "Sign Up Log In This project has been archived. No changes can be made, and grap…" at bounding box center [784, 379] width 1568 height 758
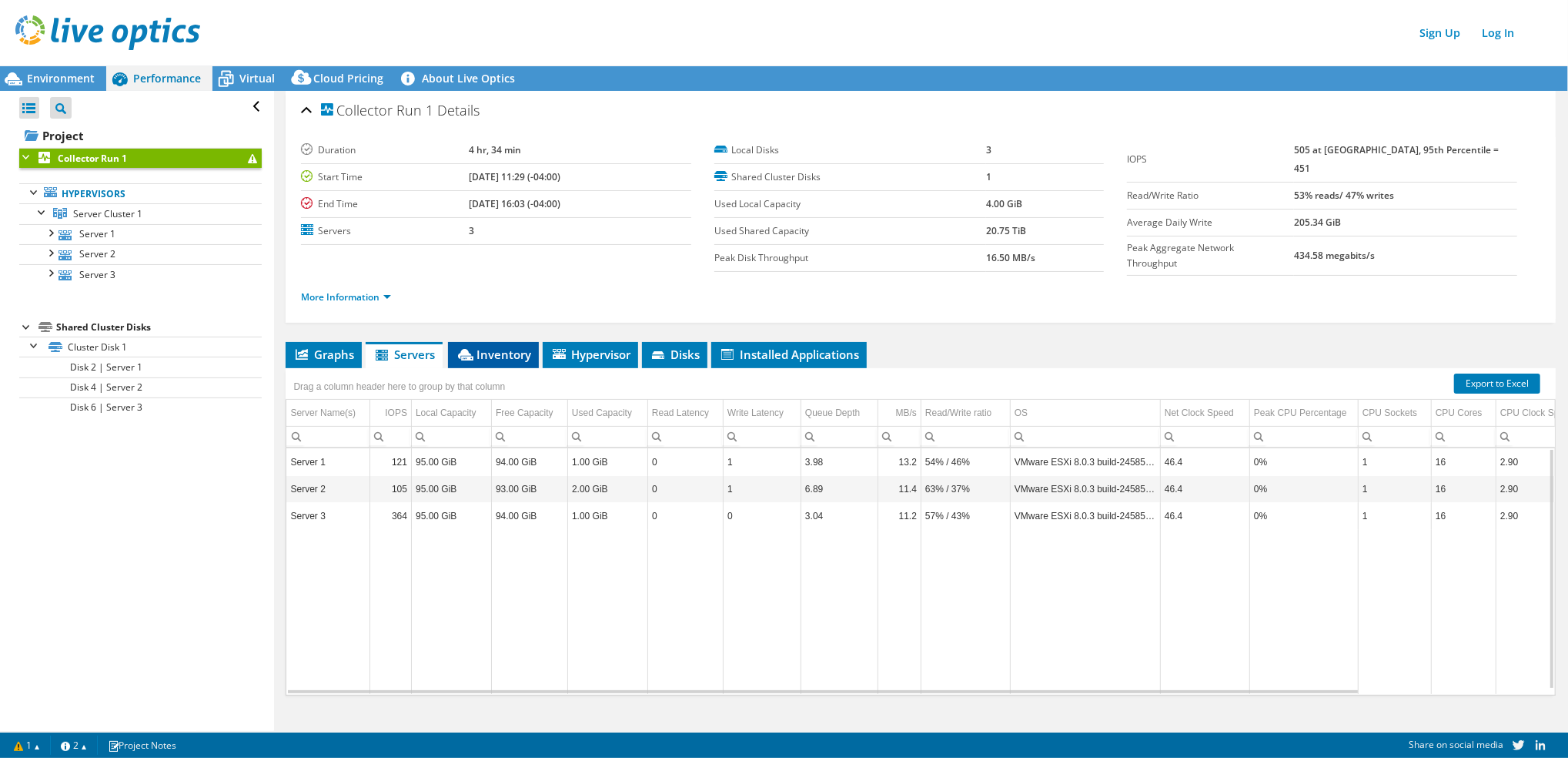
click at [486, 346] on span "Inventory" at bounding box center [493, 354] width 76 height 15
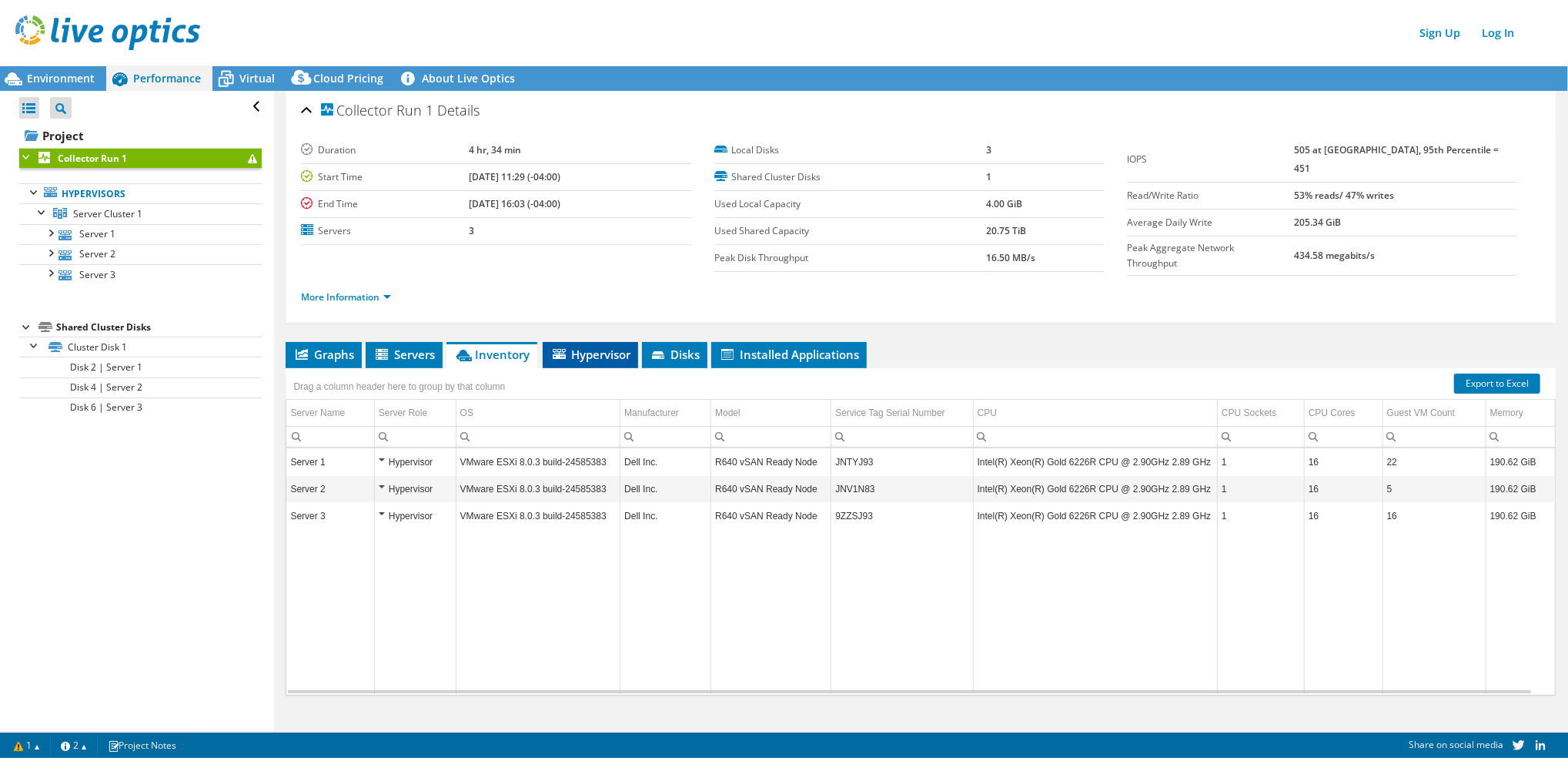
click at [622, 346] on span "Hypervisor" at bounding box center [590, 354] width 80 height 15
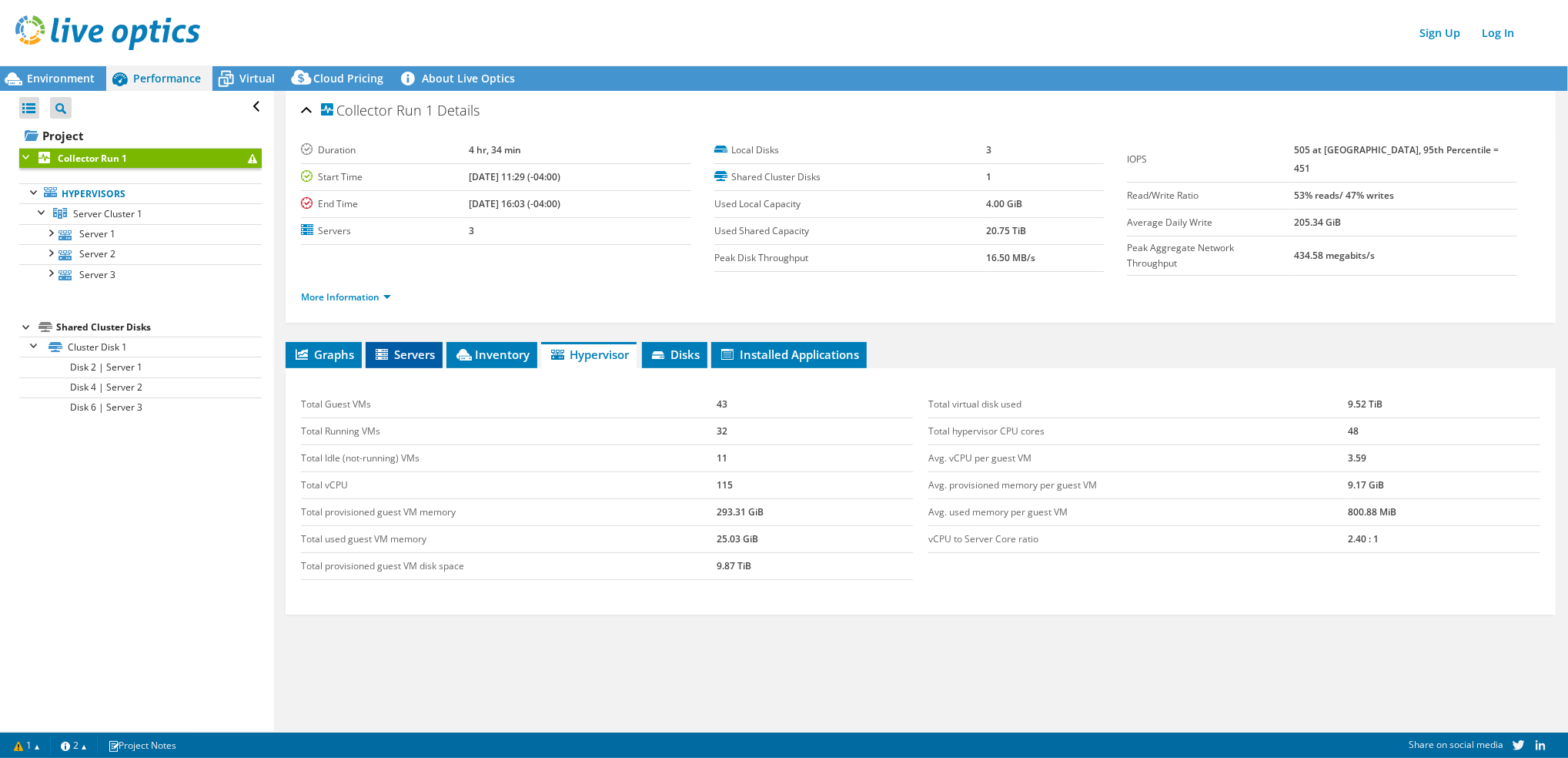
click at [401, 346] on span "Servers" at bounding box center [404, 354] width 61 height 15
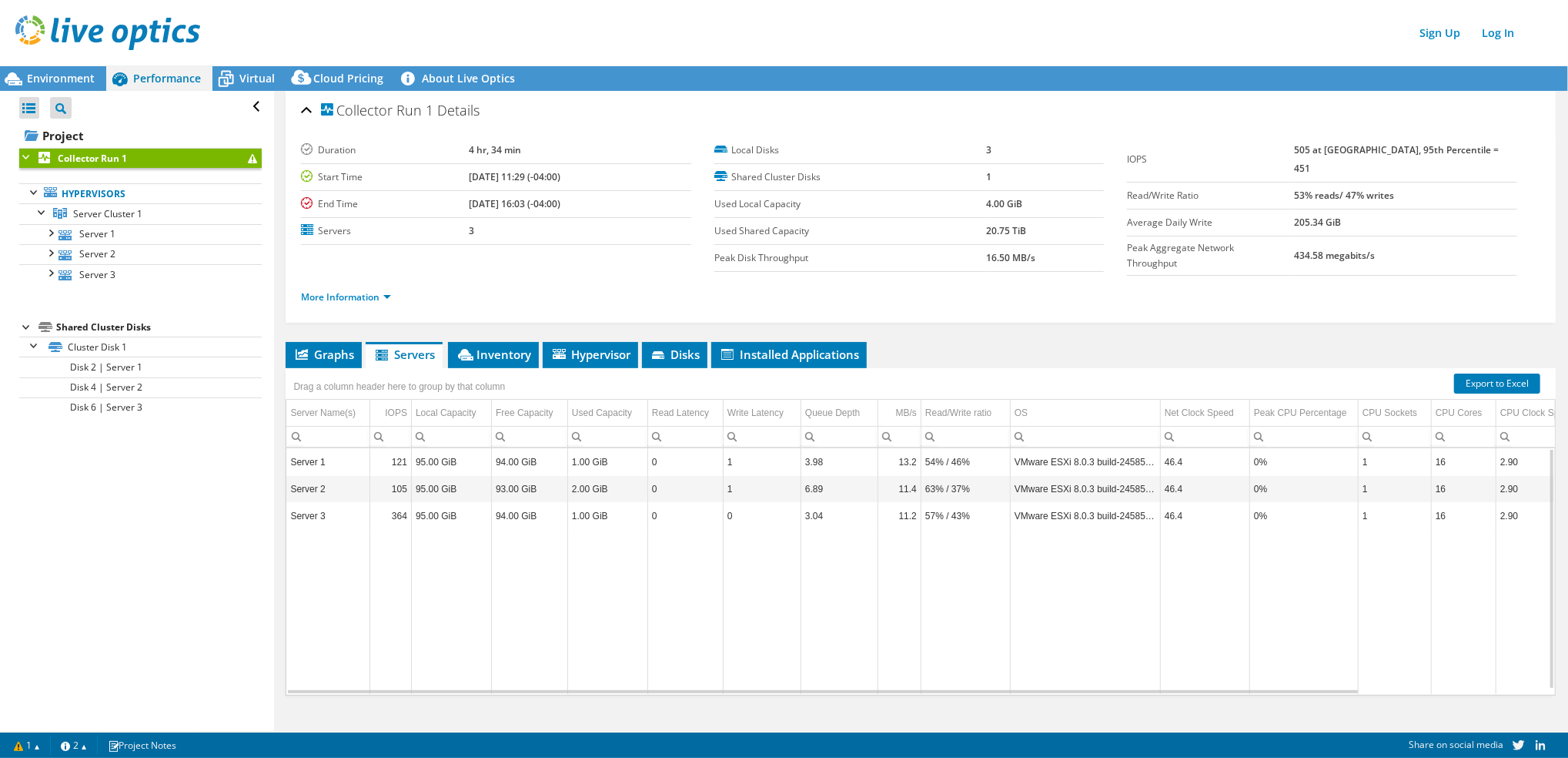
drag, startPoint x: 1012, startPoint y: 680, endPoint x: 1115, endPoint y: 688, distance: 103.3
click at [1115, 688] on div "Server 1 121 95.00 GiB 94.00 GiB 1.00 GiB 0 1 3.98 13.2 54% / 46% VMware ESXi 8…" at bounding box center [921, 571] width 1269 height 246
drag, startPoint x: 1114, startPoint y: 684, endPoint x: 1125, endPoint y: 686, distance: 11.2
click at [1125, 686] on body "Sign Up Log In This project has been archived. No changes can be made, and grap…" at bounding box center [784, 379] width 1568 height 758
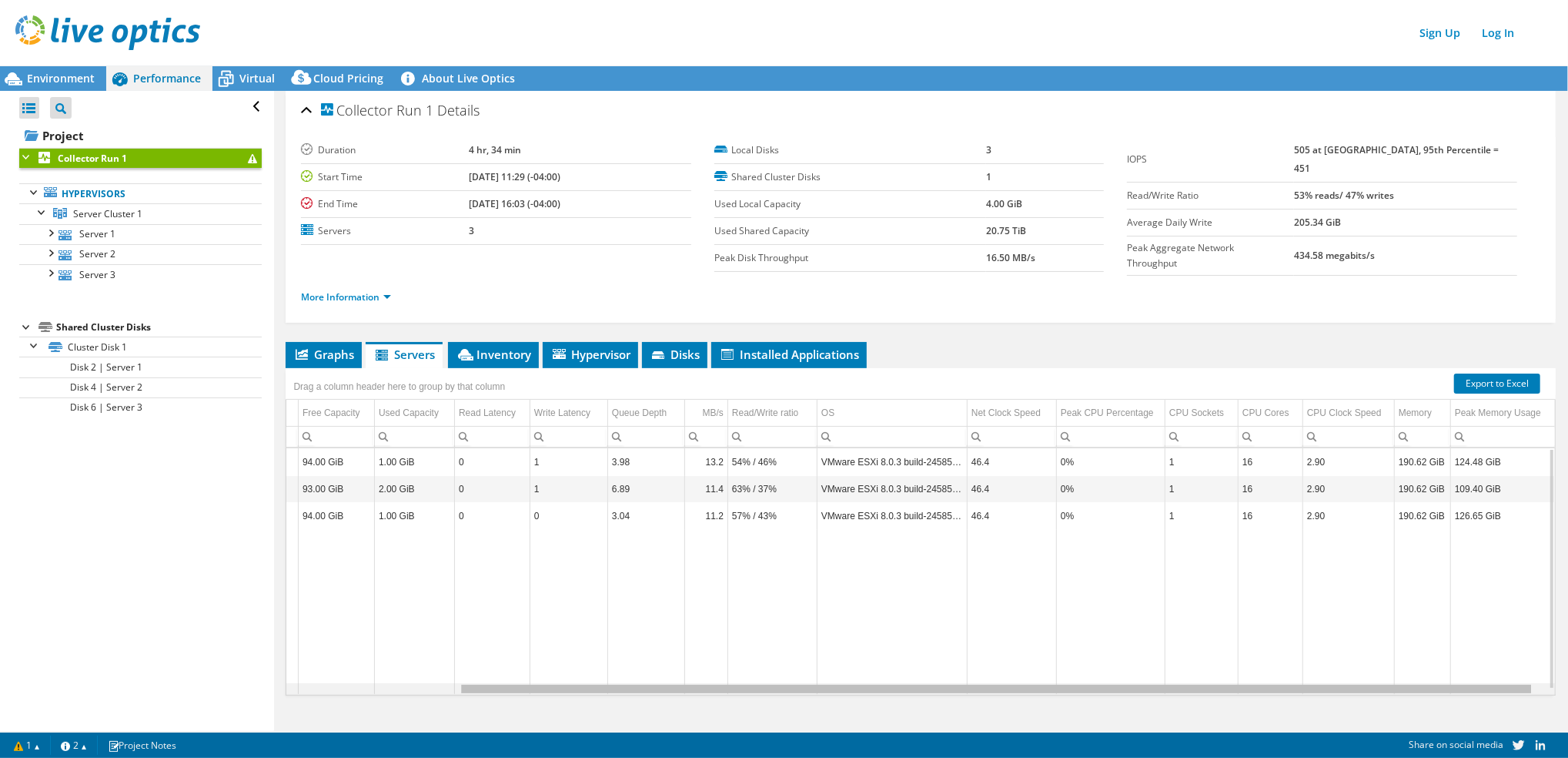
scroll to position [0, 208]
drag, startPoint x: 1125, startPoint y: 686, endPoint x: 1375, endPoint y: 684, distance: 250.0
click at [1375, 684] on body "Sign Up Log In This project has been archived. No changes can be made, and grap…" at bounding box center [784, 379] width 1568 height 758
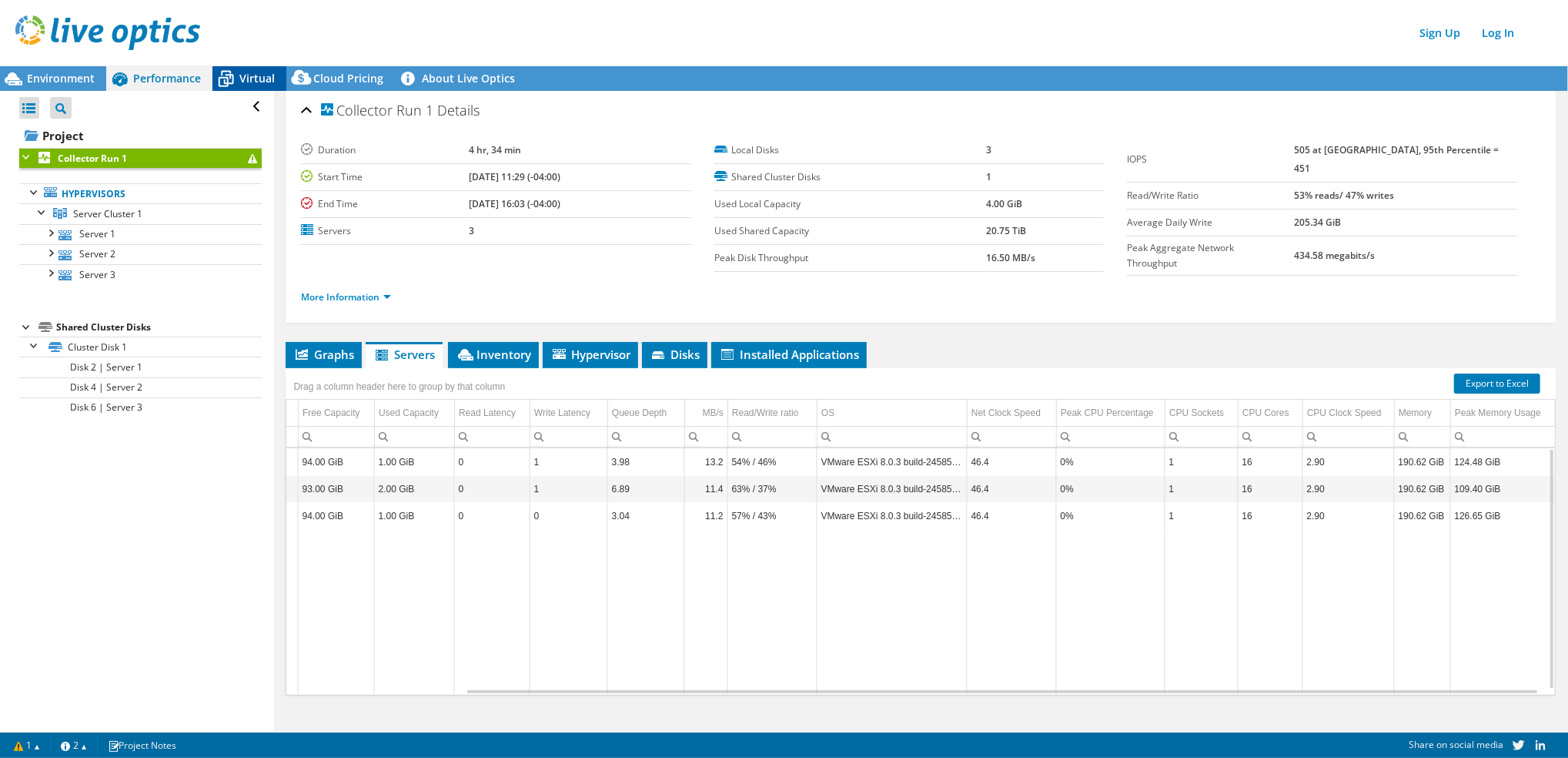
click at [243, 86] on div "Virtual" at bounding box center [249, 78] width 74 height 25
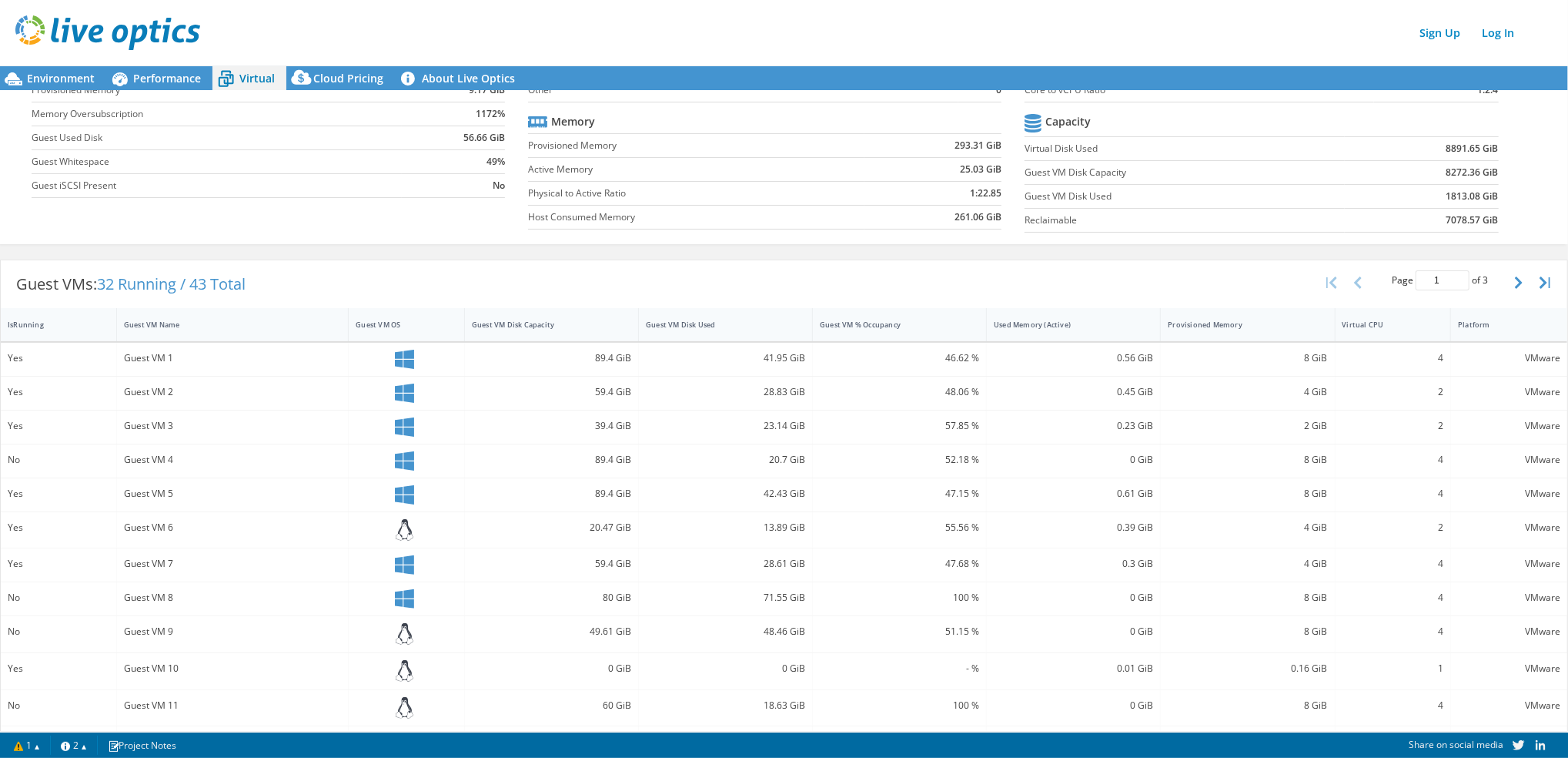
scroll to position [0, 0]
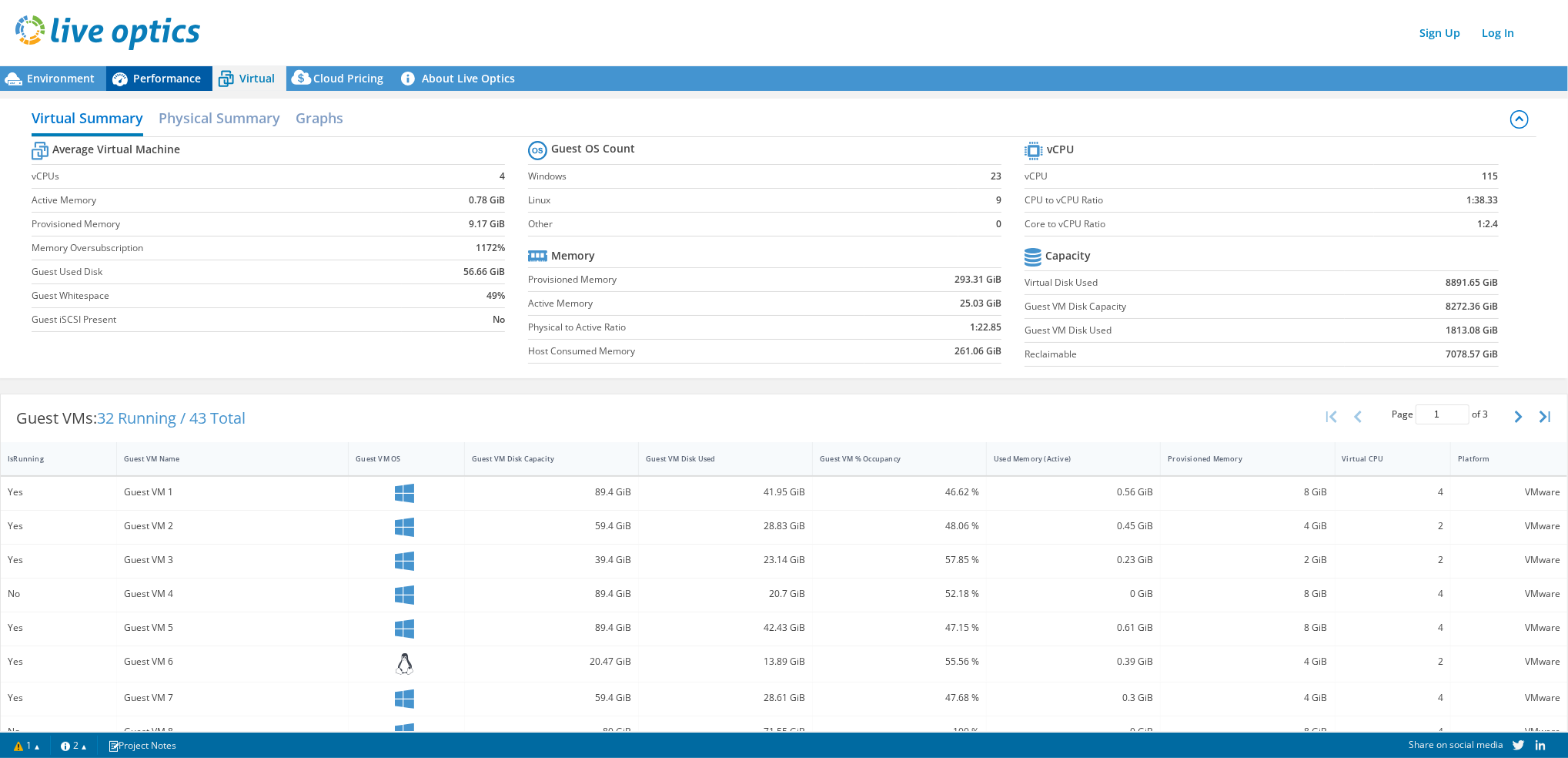
click at [167, 80] on span "Performance" at bounding box center [166, 78] width 68 height 14
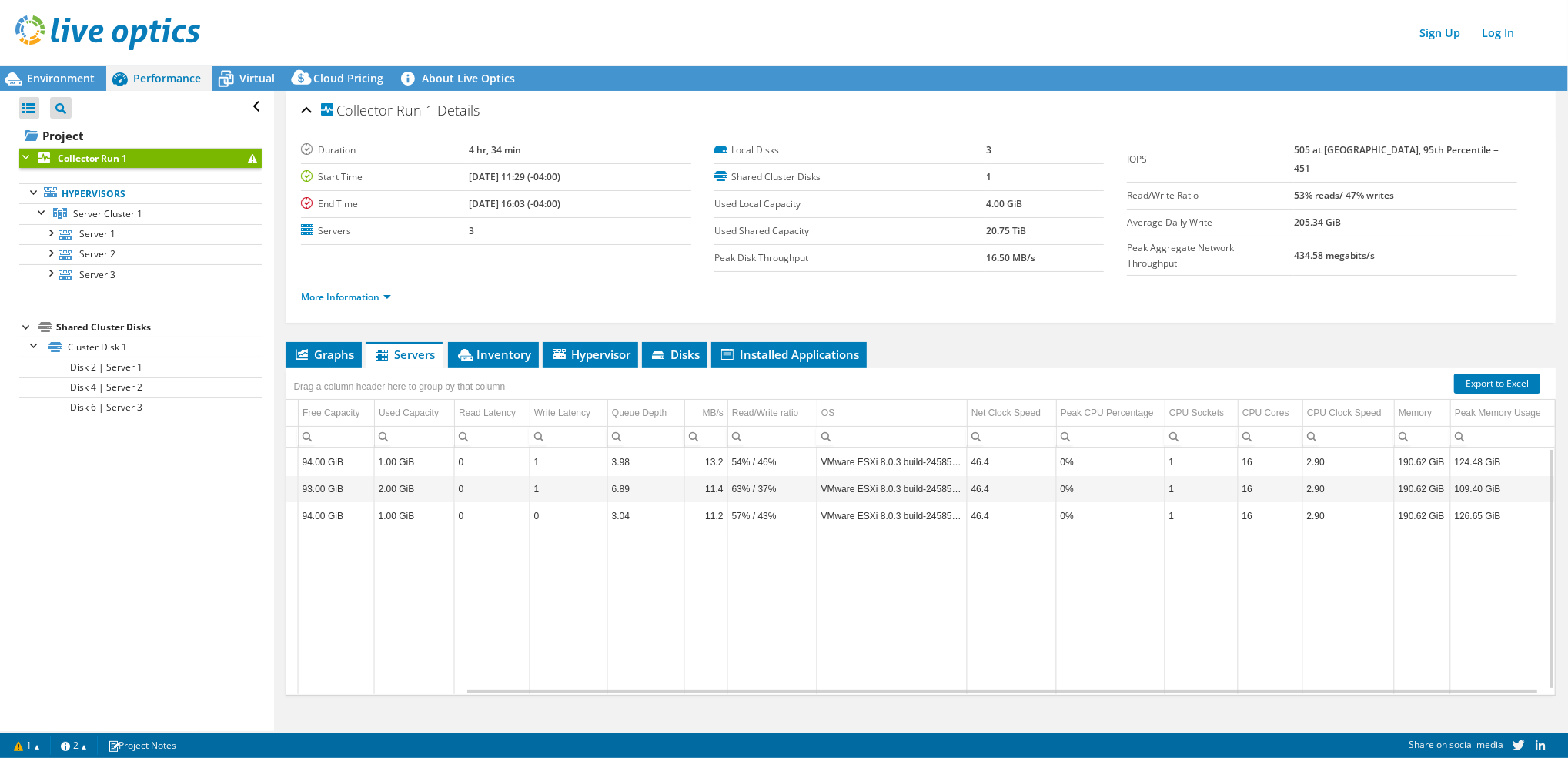
click at [58, 91] on div "Project Tree Filter" at bounding box center [64, 107] width 29 height 33
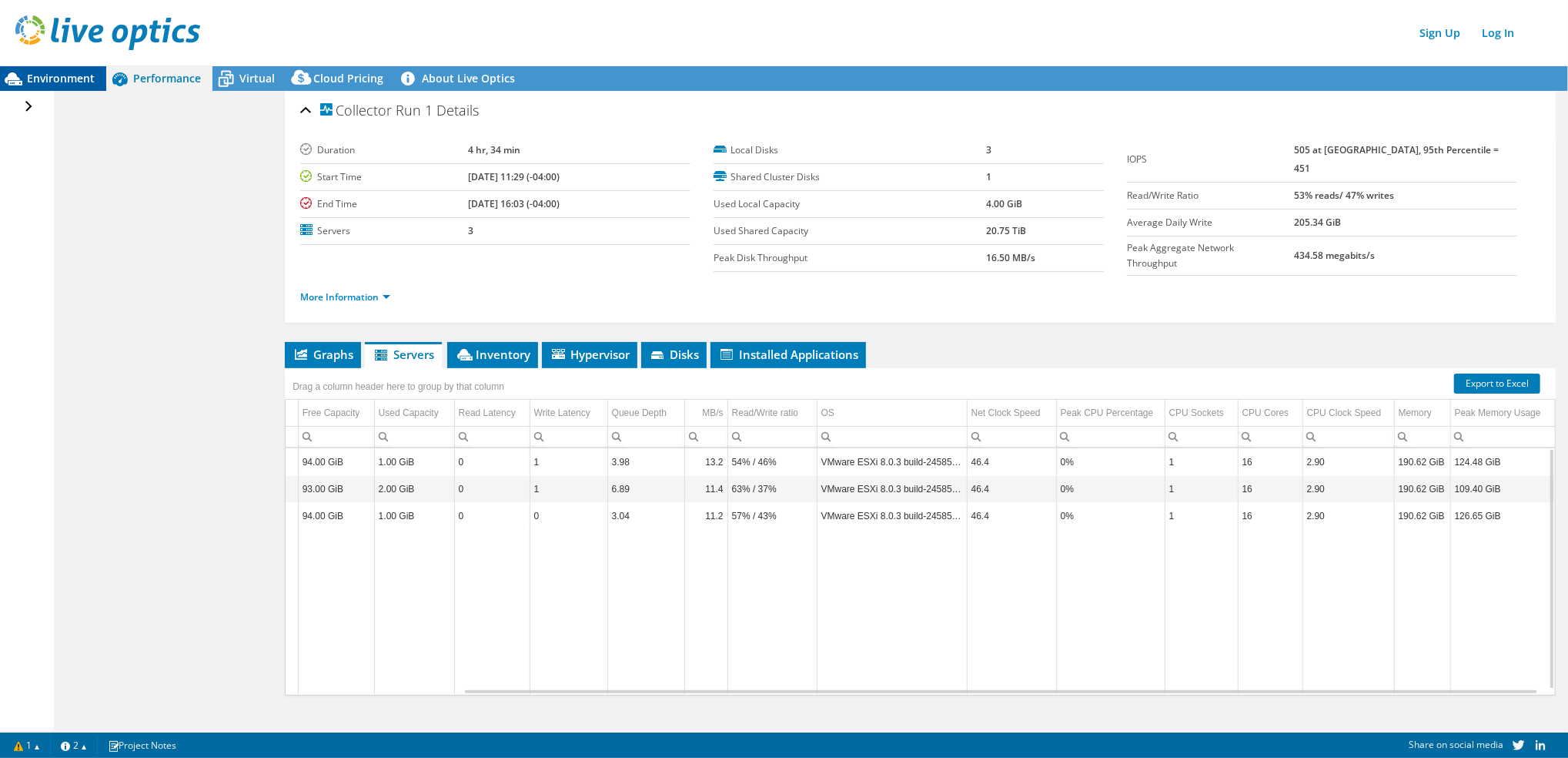
scroll to position [0, 207]
click at [64, 80] on span "Environment" at bounding box center [60, 78] width 68 height 14
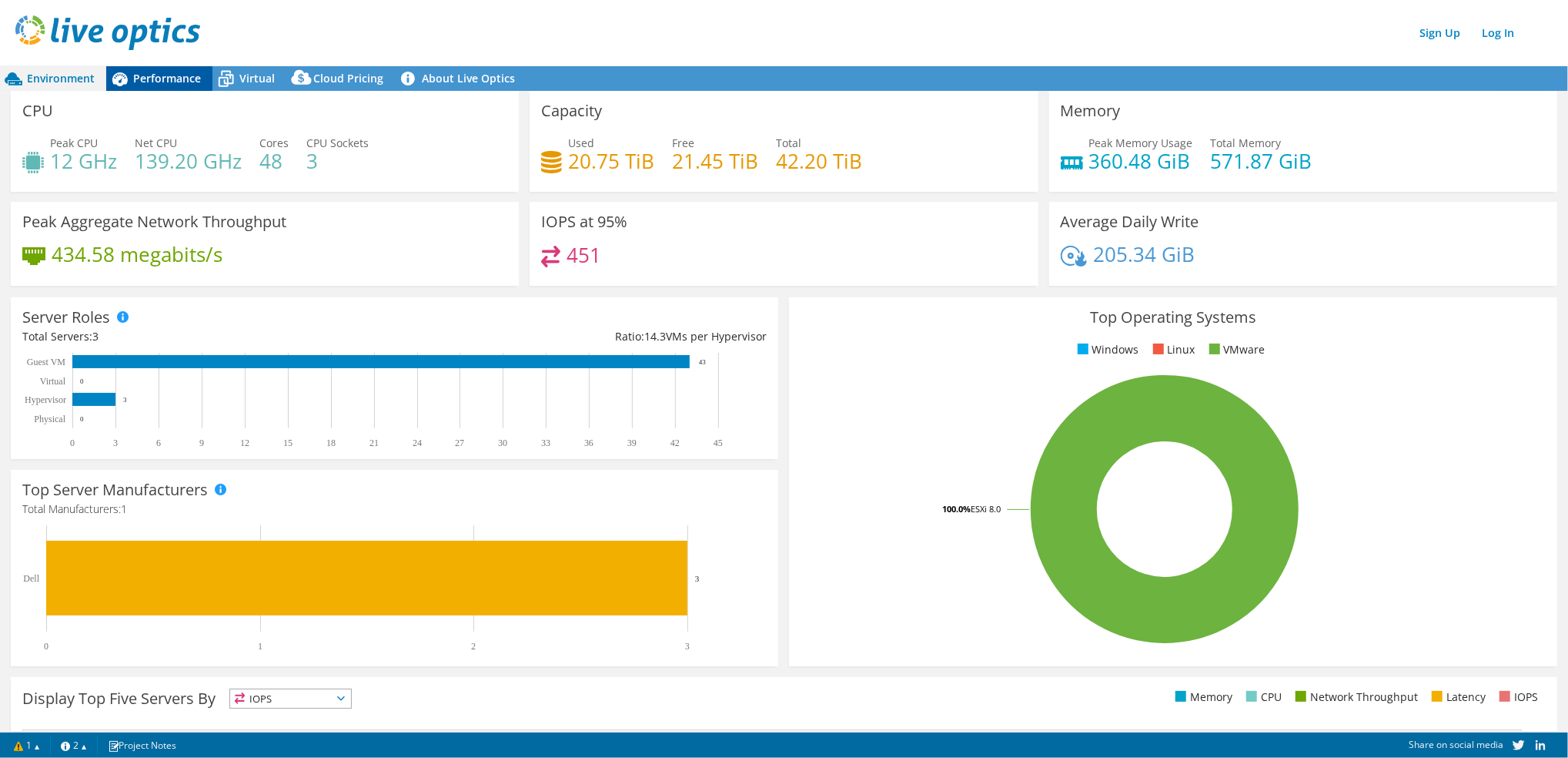
click at [195, 72] on span "Performance" at bounding box center [166, 78] width 68 height 14
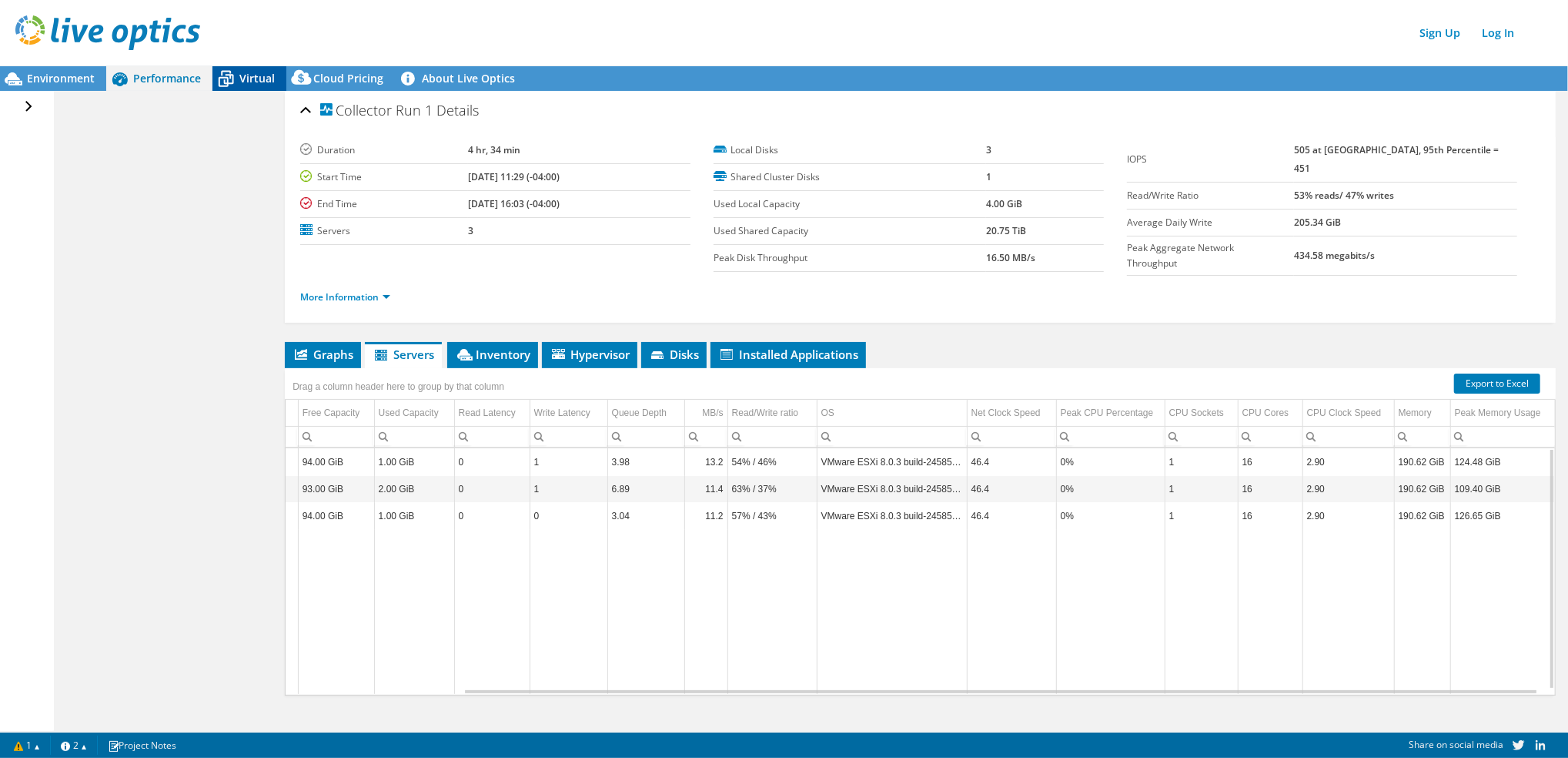
click at [235, 69] on icon at bounding box center [226, 79] width 27 height 27
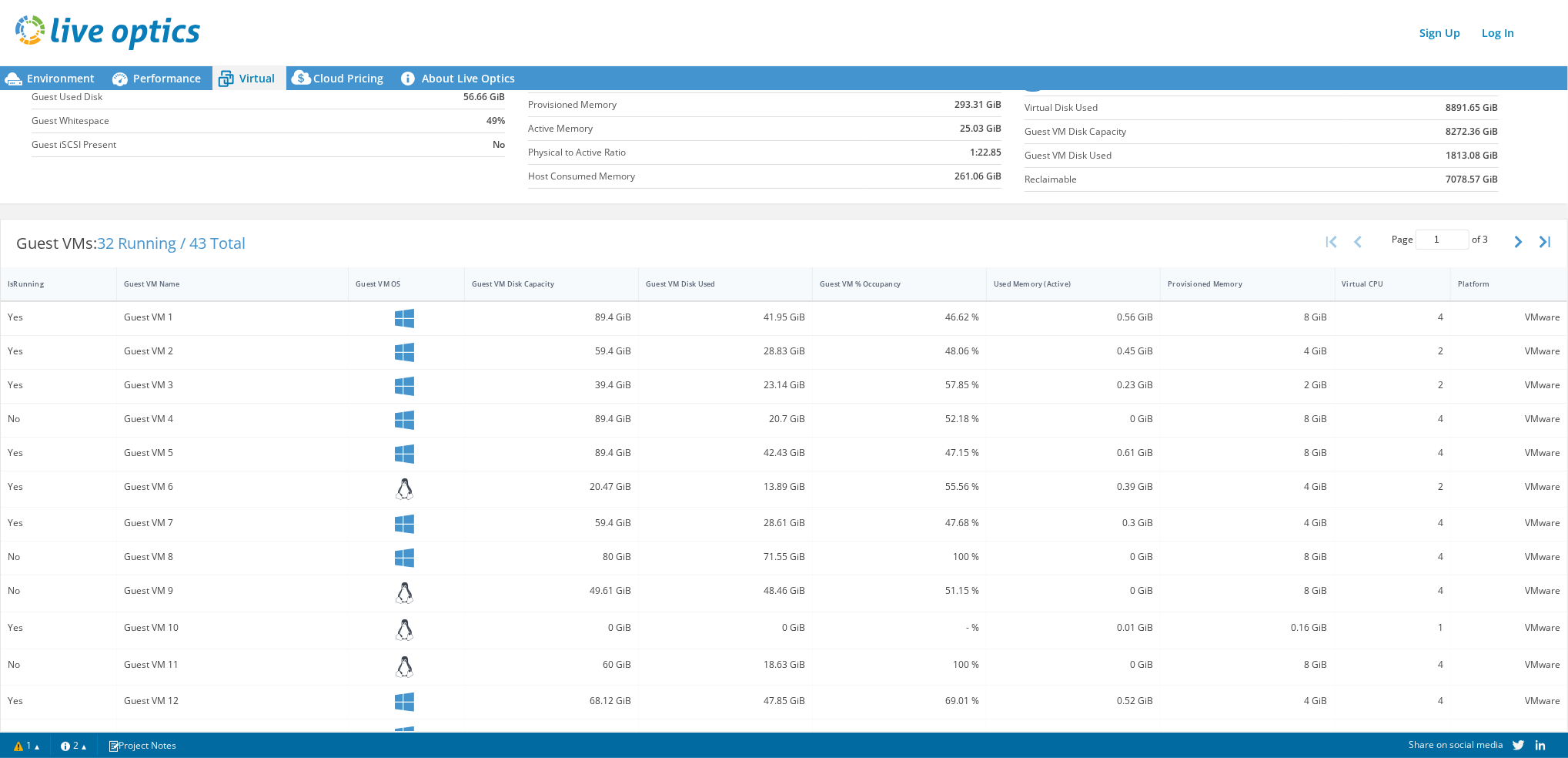
scroll to position [0, 0]
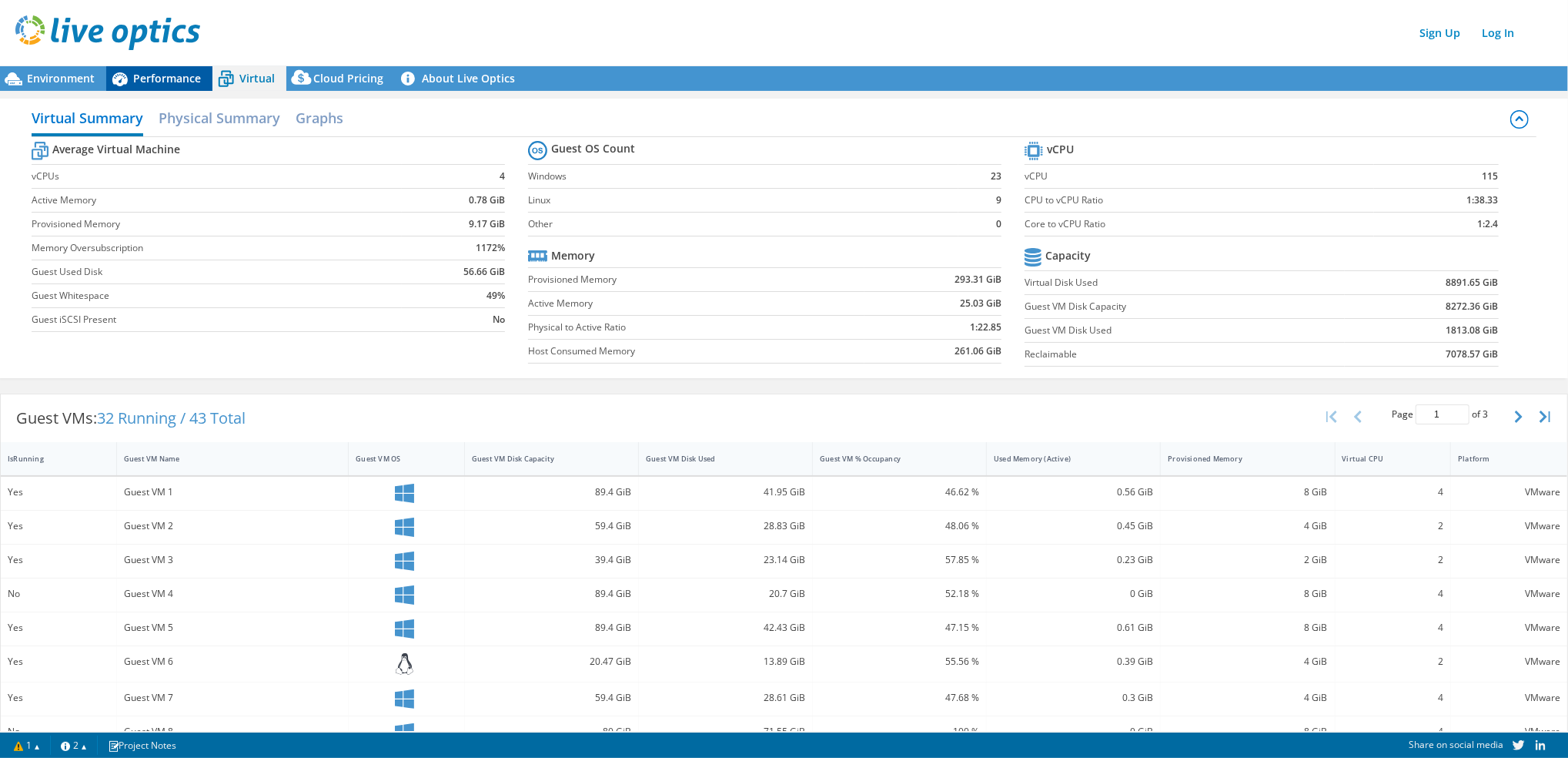
click at [167, 75] on span "Performance" at bounding box center [166, 78] width 68 height 14
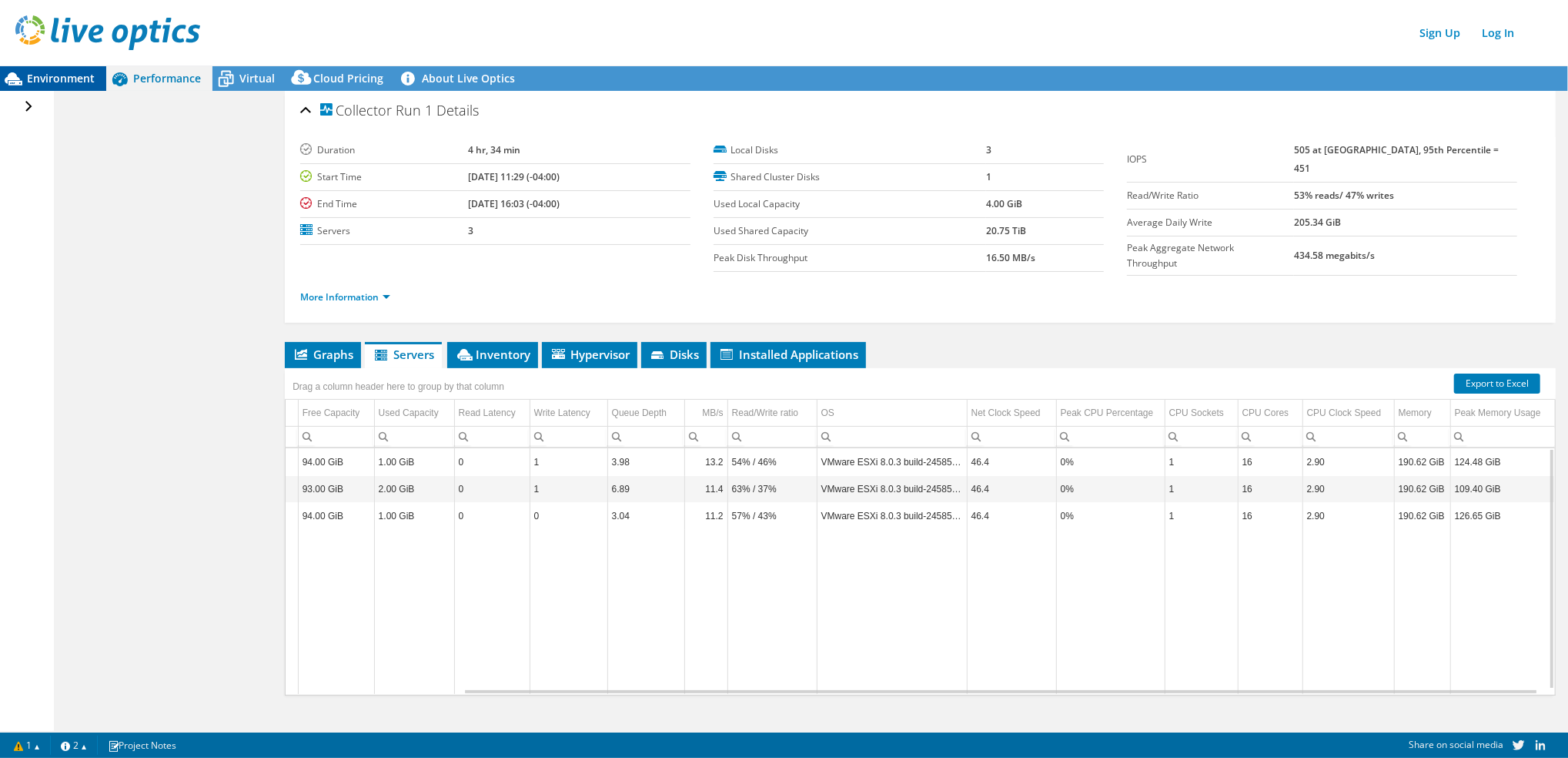
click at [50, 75] on span "Environment" at bounding box center [60, 78] width 68 height 14
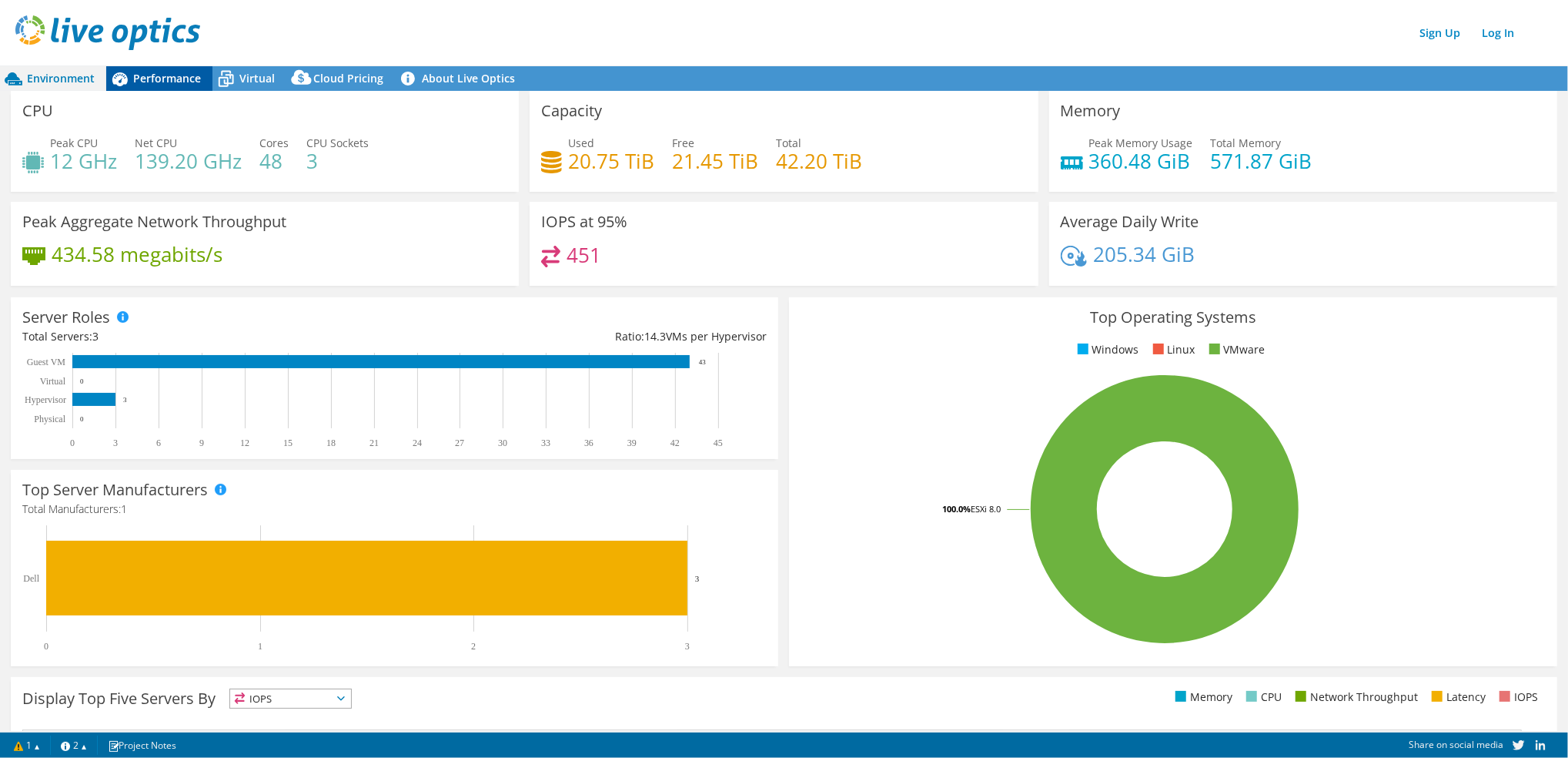
click at [129, 75] on icon at bounding box center [119, 79] width 27 height 27
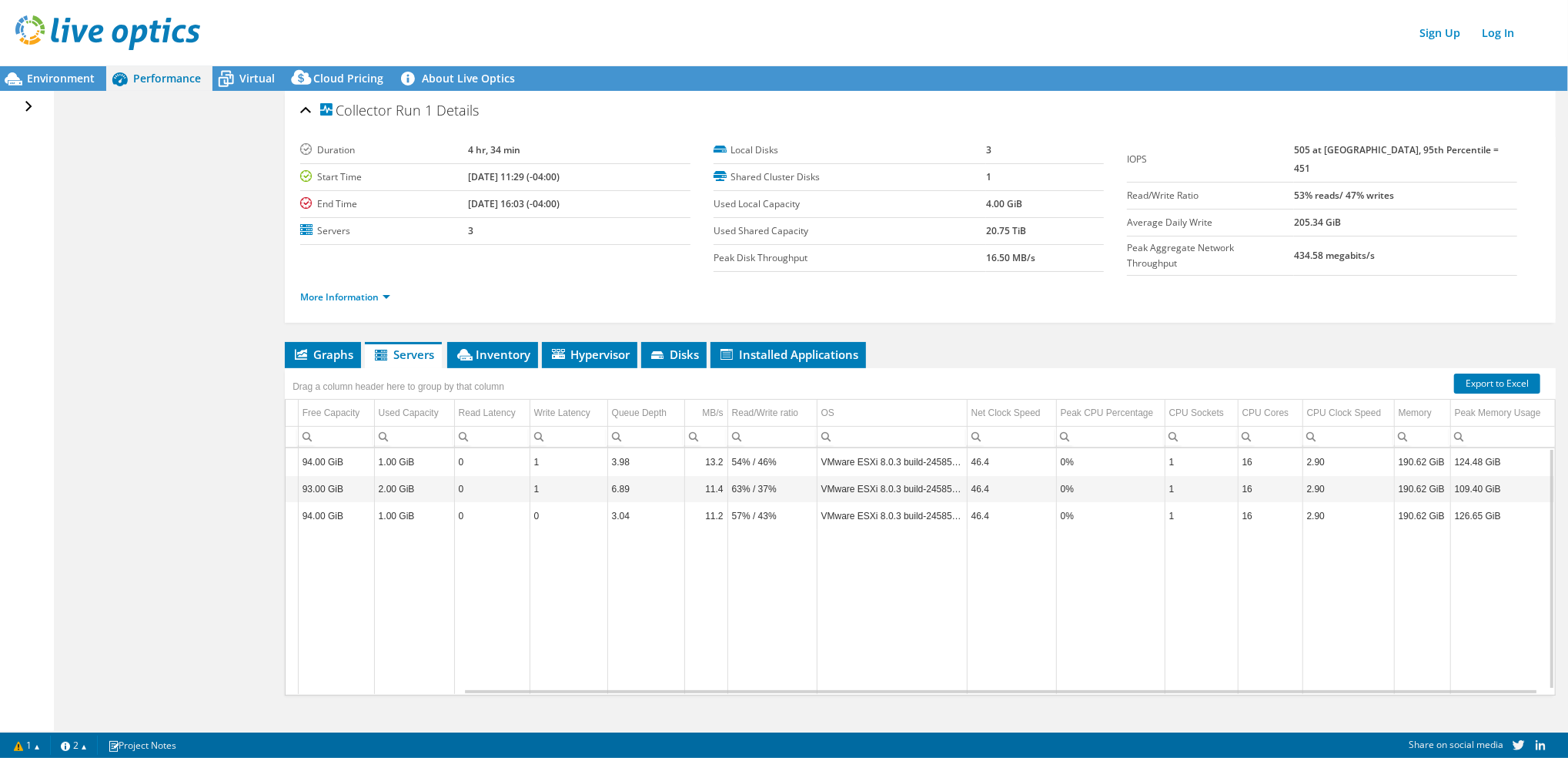
click at [33, 107] on div "Open All Close All Project Tree Filter" at bounding box center [30, 107] width 22 height 33
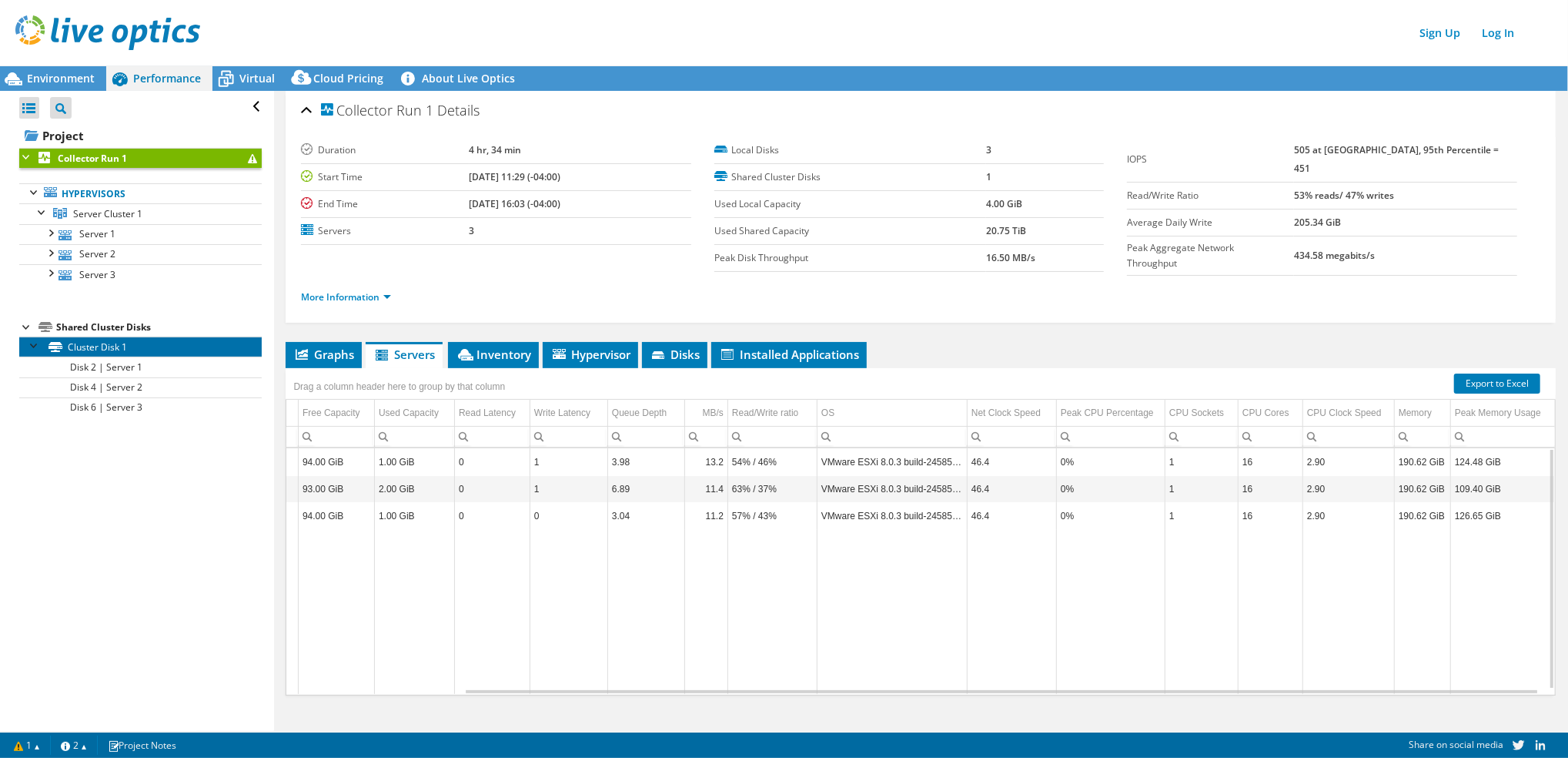
click at [120, 340] on link "Cluster Disk 1" at bounding box center [140, 346] width 243 height 20
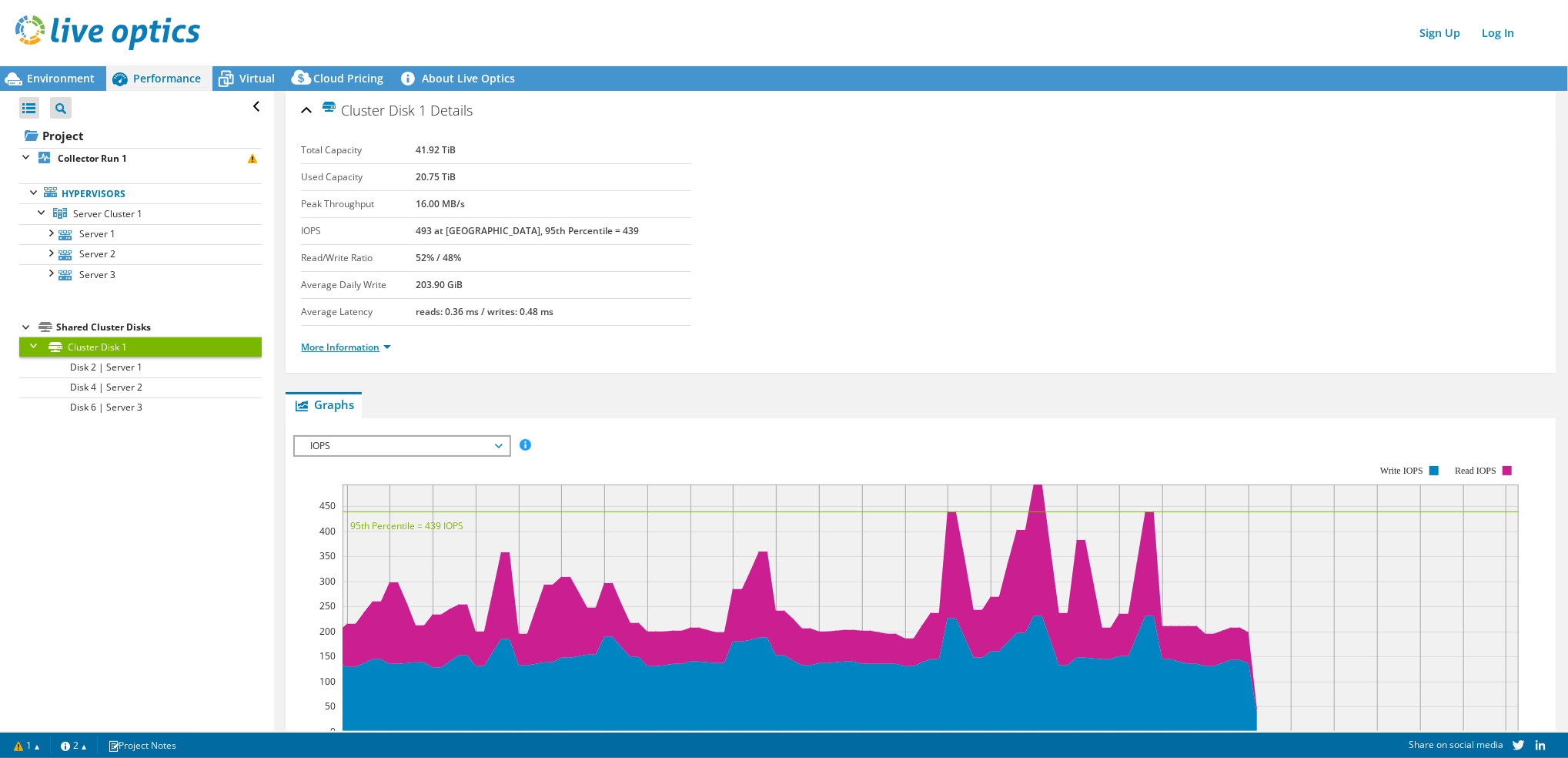
click at [359, 342] on link "More Information" at bounding box center [345, 346] width 90 height 13
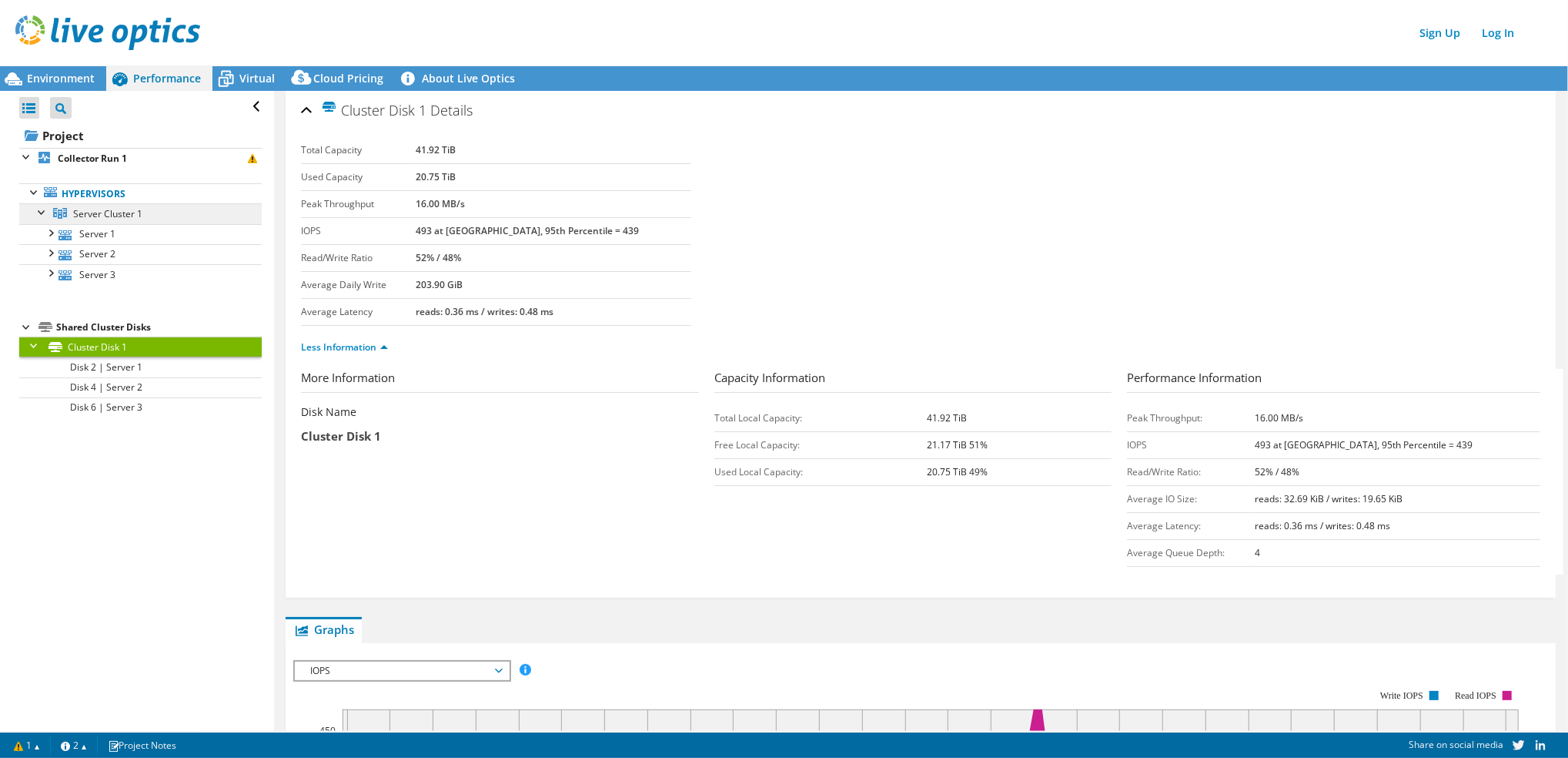
click at [116, 205] on link "Server Cluster 1" at bounding box center [140, 213] width 243 height 20
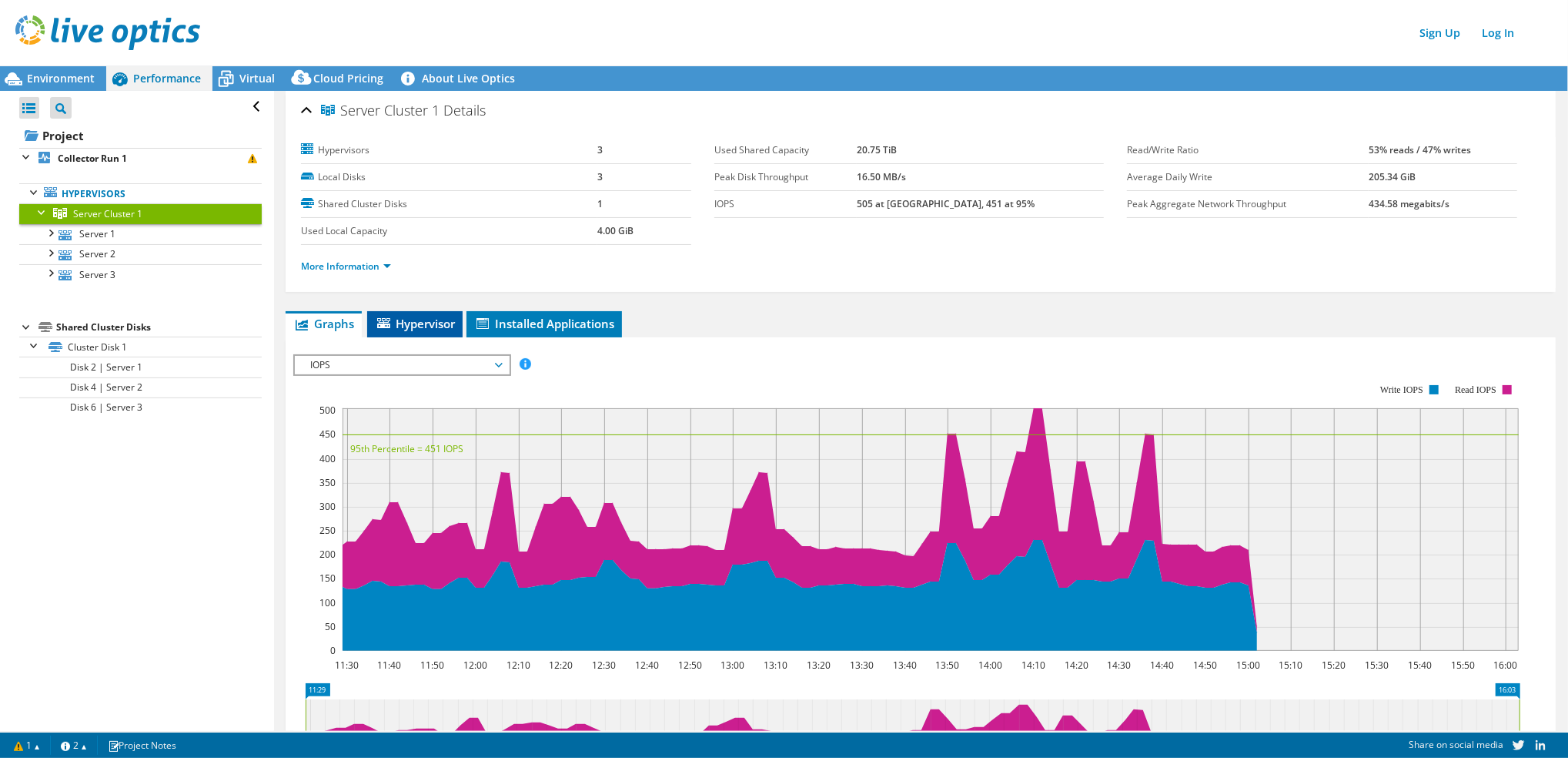
click at [447, 326] on span "Hypervisor" at bounding box center [415, 323] width 80 height 15
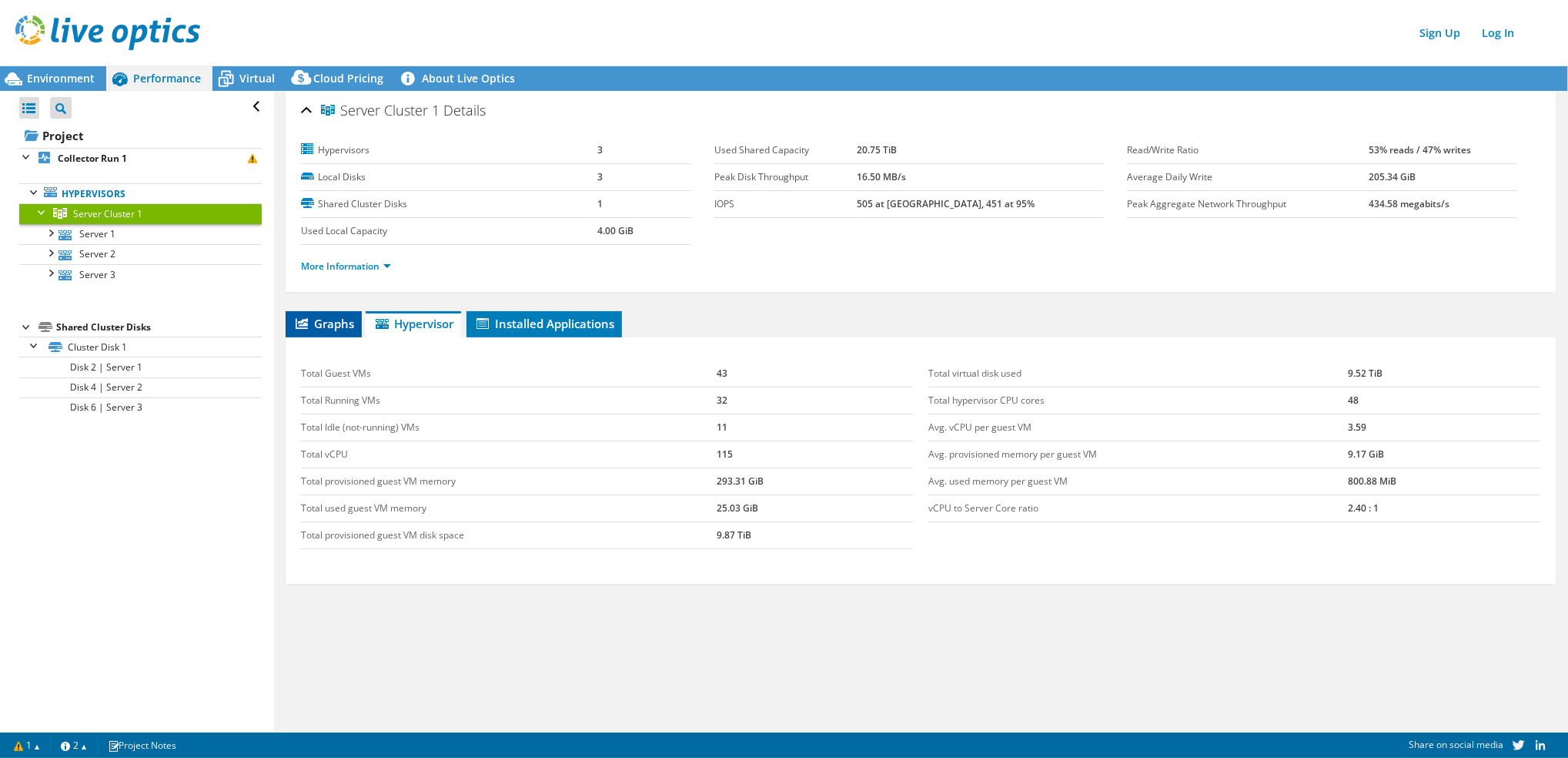
click at [326, 312] on li "Graphs" at bounding box center [324, 324] width 76 height 26
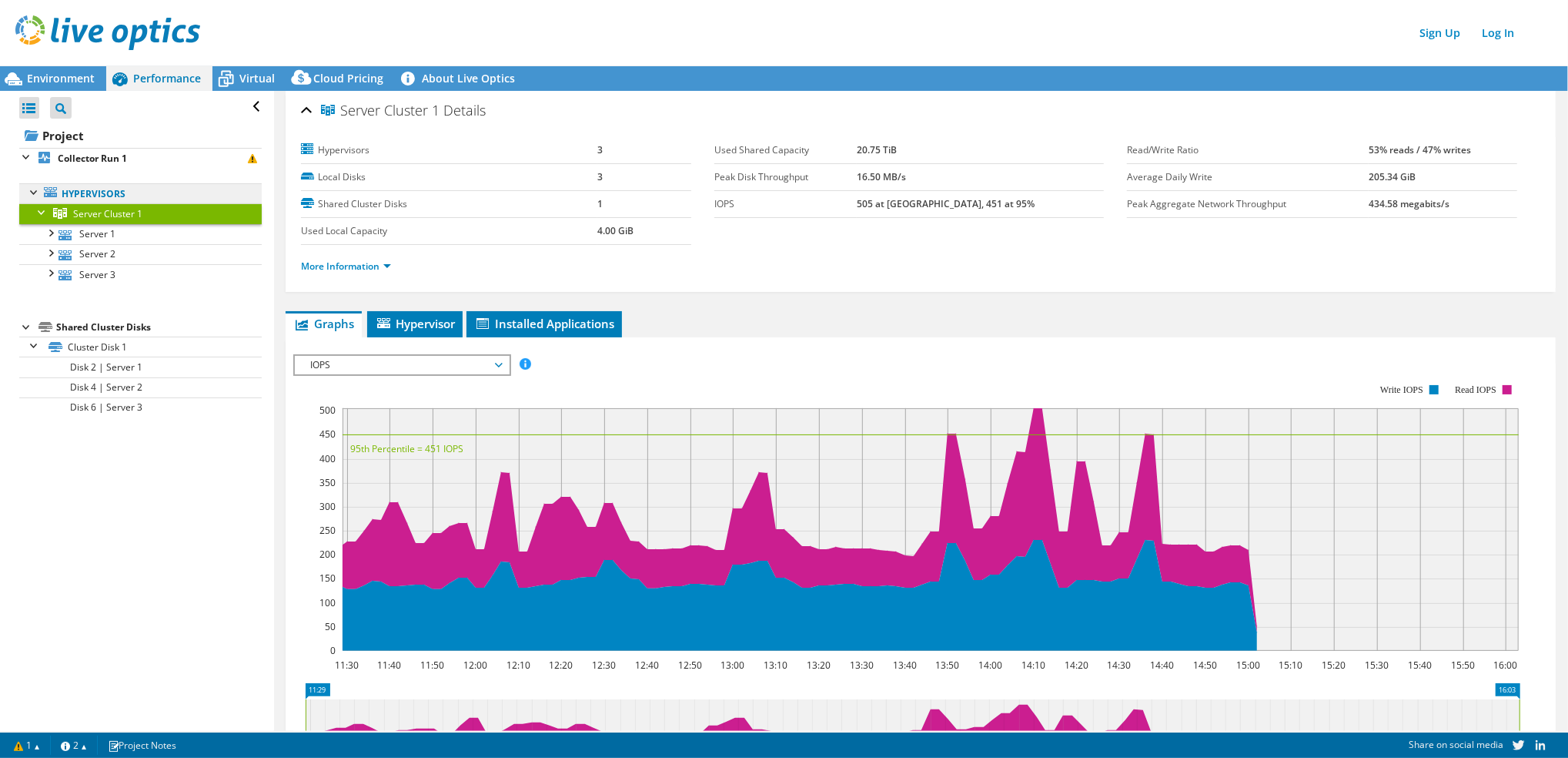
click at [128, 185] on link "Hypervisors" at bounding box center [140, 193] width 243 height 20
click at [106, 157] on b "Collector Run 1" at bounding box center [92, 158] width 69 height 13
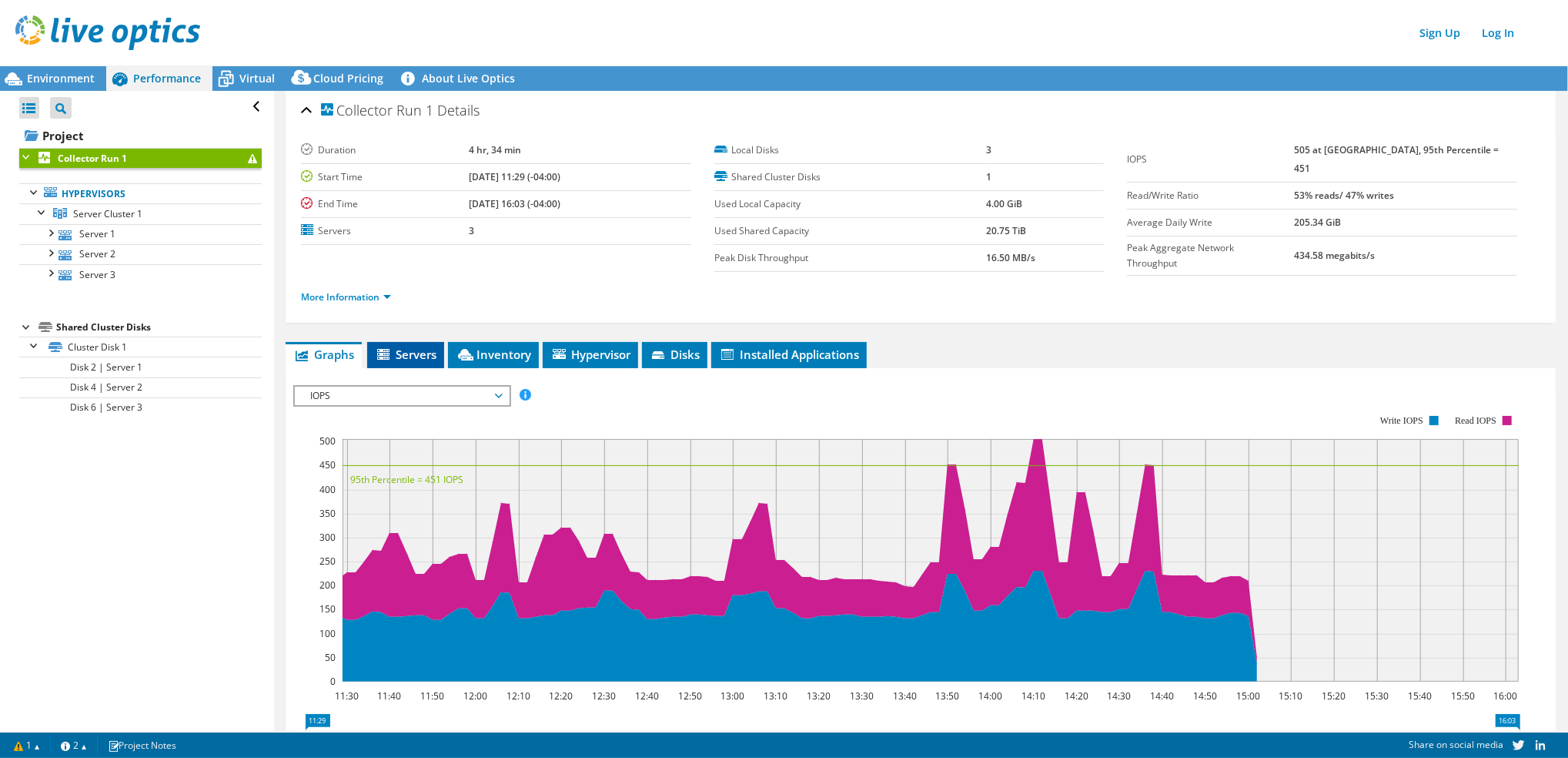
click at [415, 347] on span "Servers" at bounding box center [405, 354] width 61 height 15
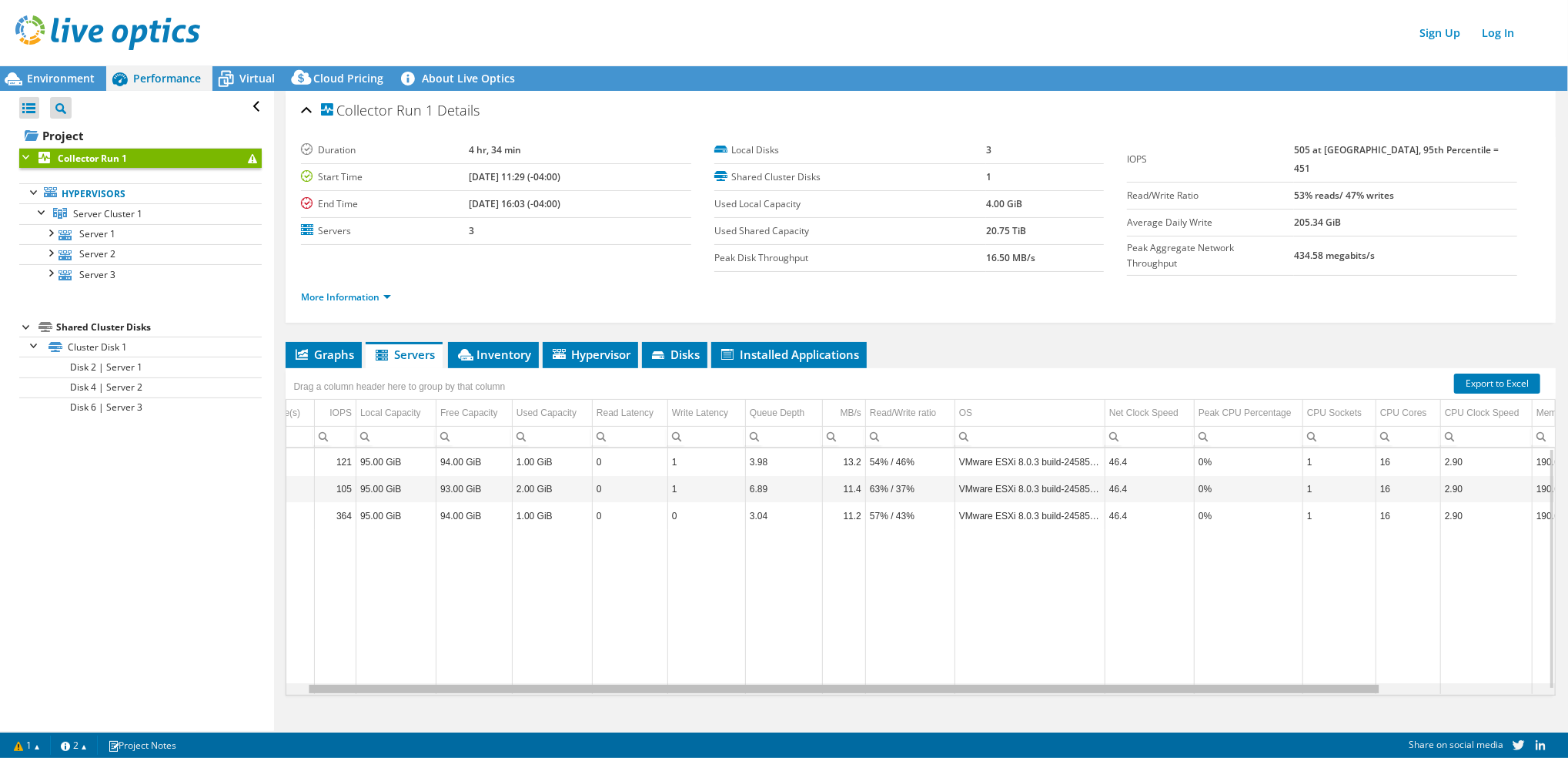
scroll to position [0, 13]
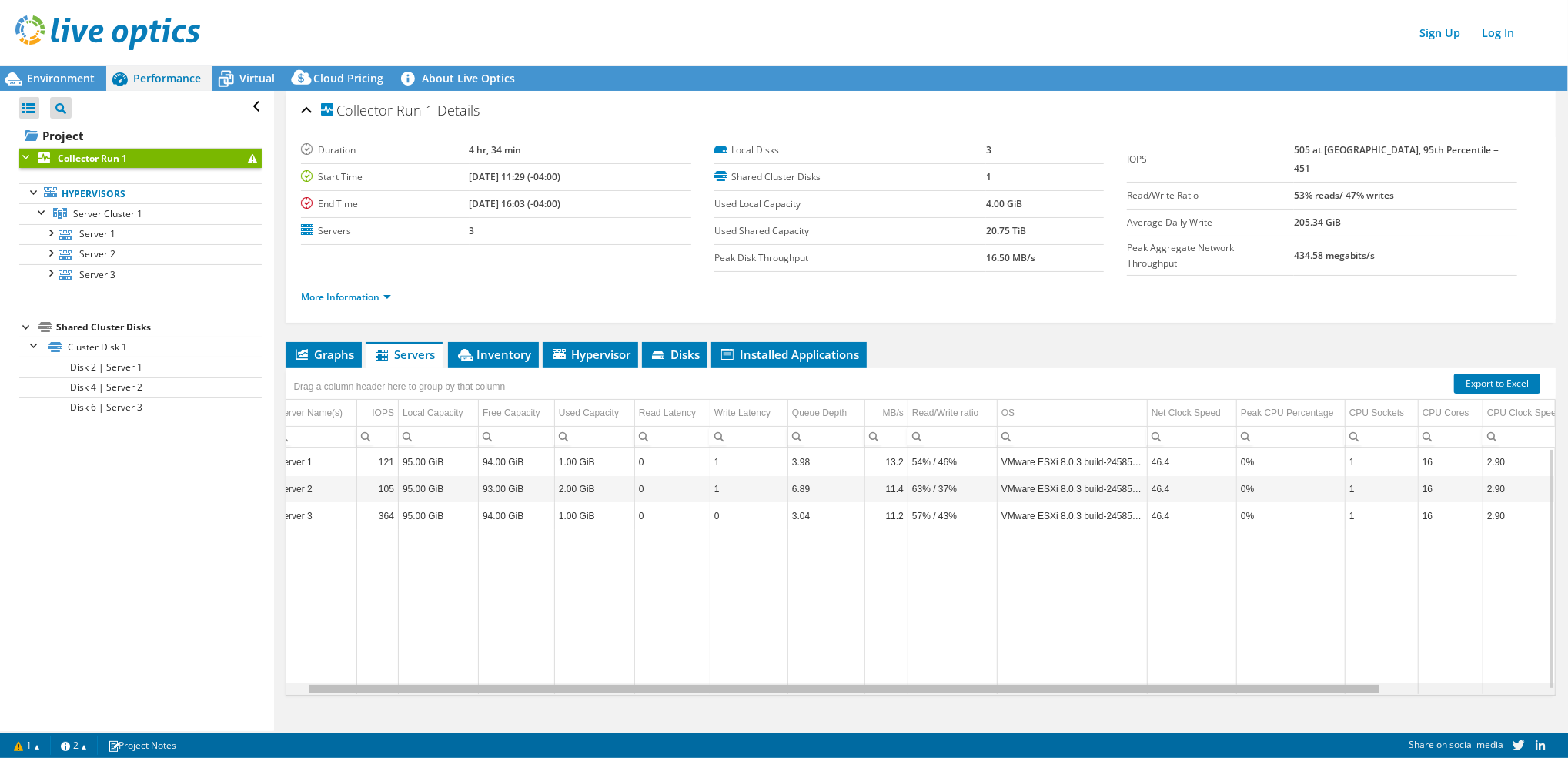
drag, startPoint x: 750, startPoint y: 686, endPoint x: 872, endPoint y: 694, distance: 122.3
click at [872, 694] on body "Sign Up Log In This project has been archived. No changes can be made, and grap…" at bounding box center [784, 379] width 1568 height 758
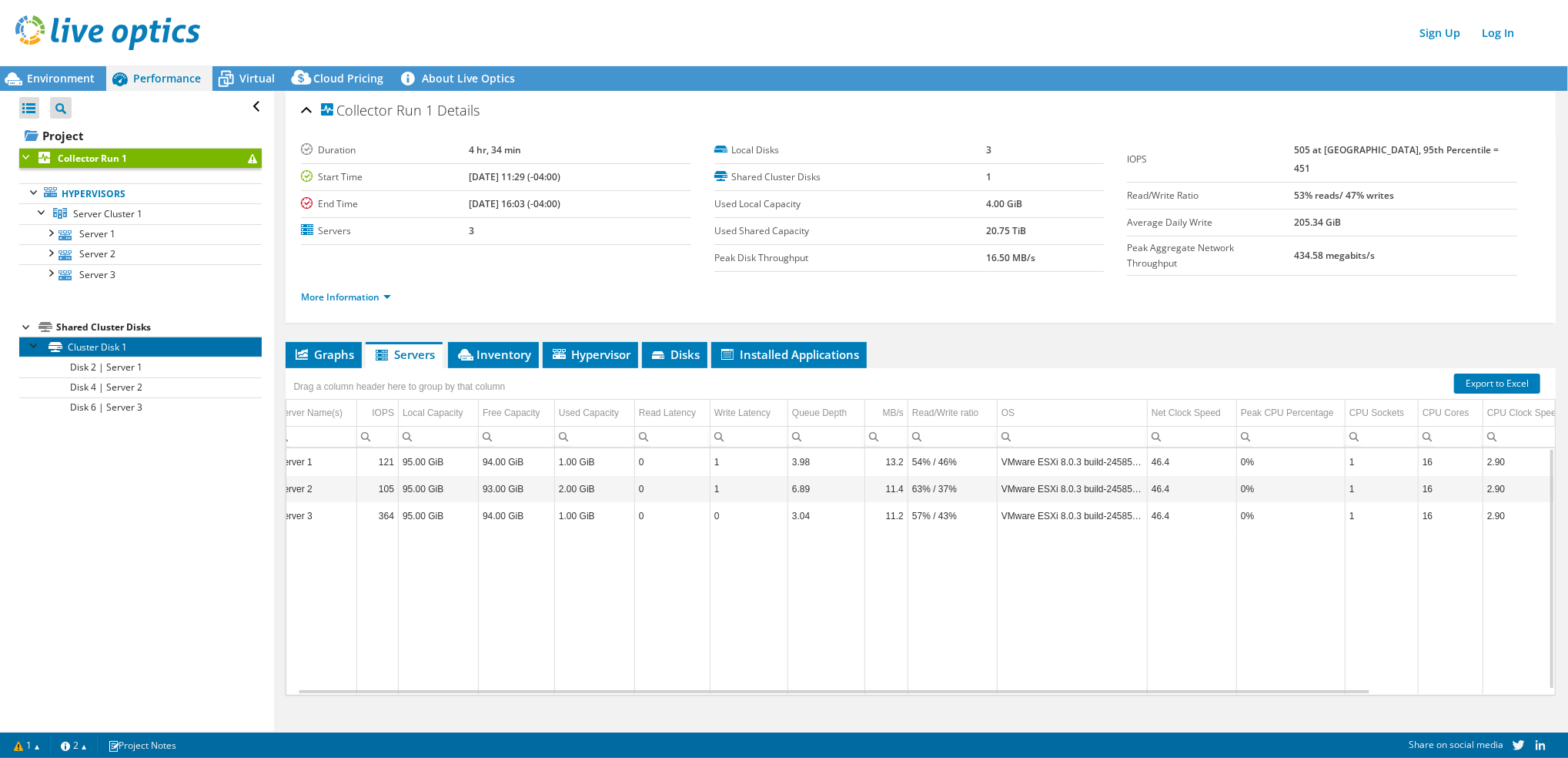
click at [158, 346] on link "Cluster Disk 1" at bounding box center [140, 346] width 243 height 20
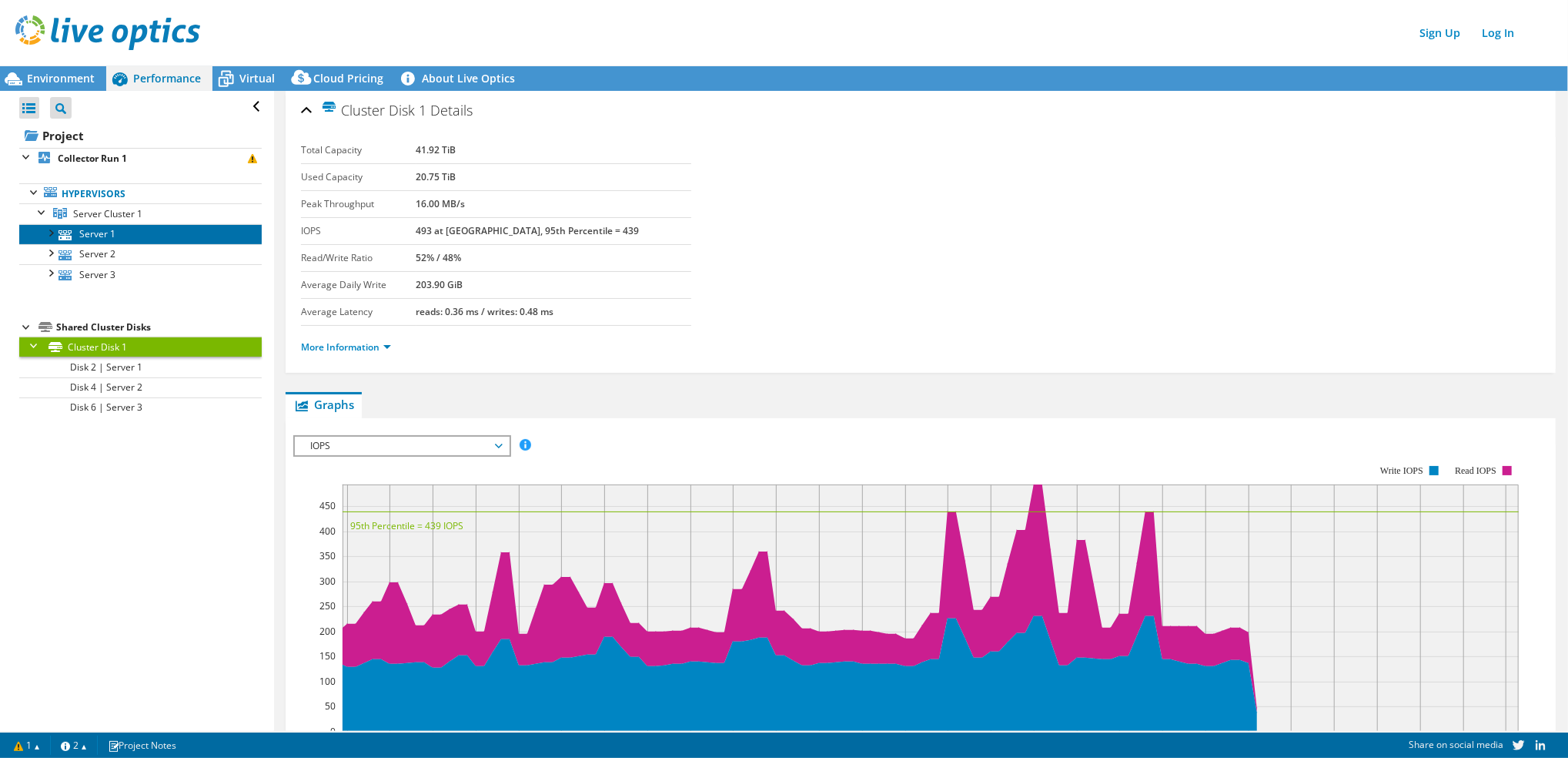
click at [145, 231] on link "Server 1" at bounding box center [140, 233] width 243 height 20
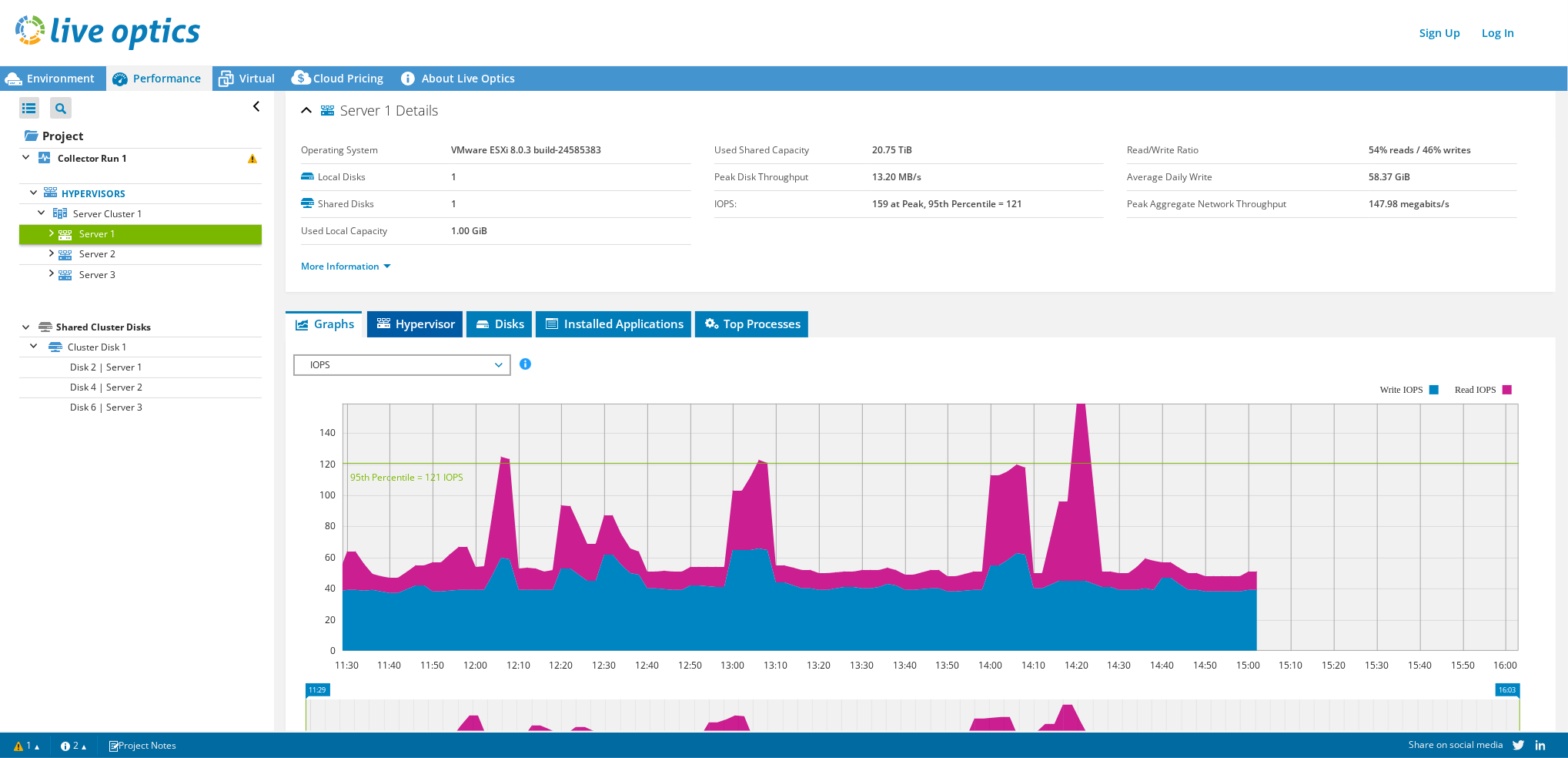
click at [426, 316] on span "Hypervisor" at bounding box center [415, 323] width 80 height 15
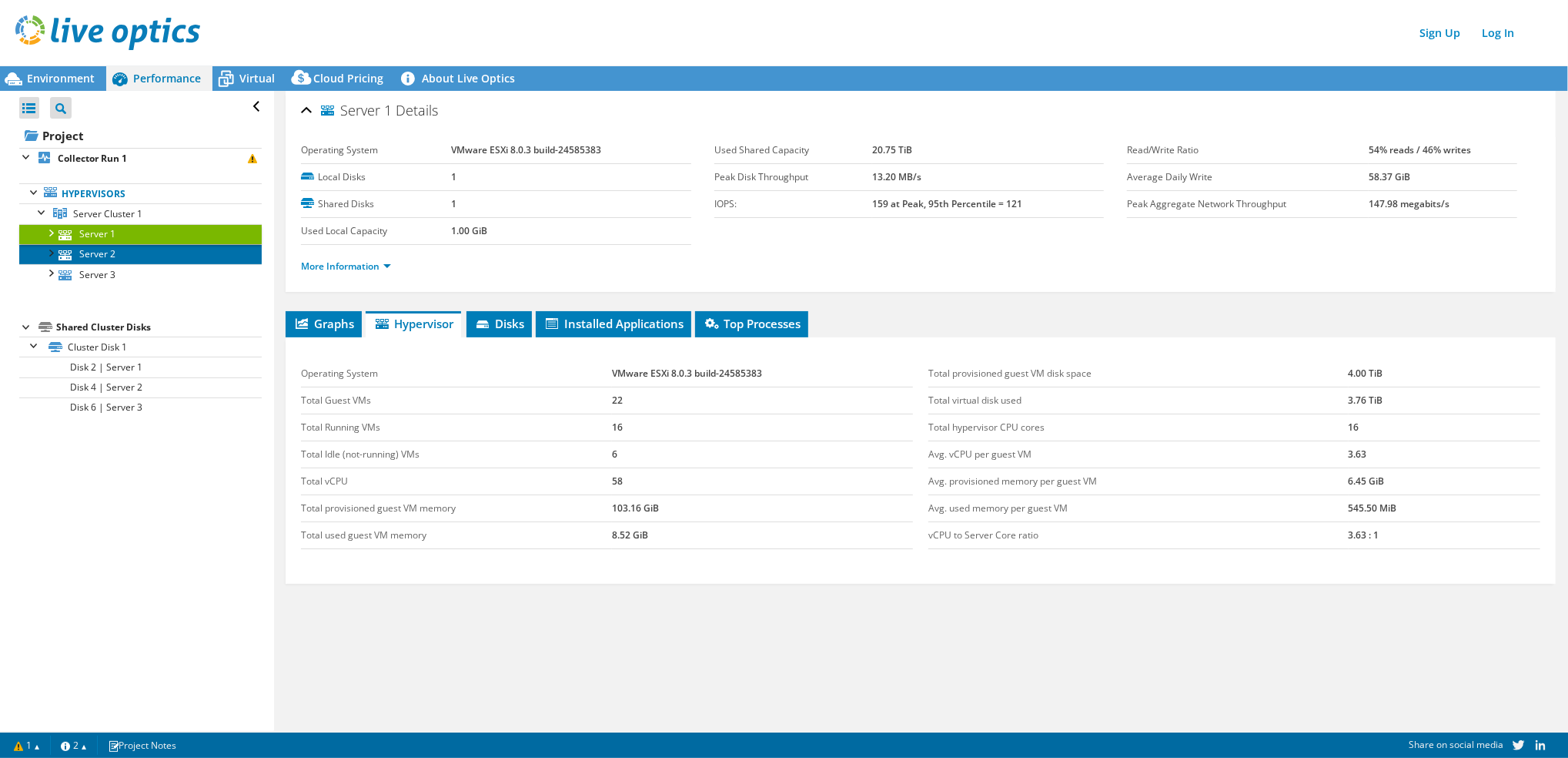
click at [160, 259] on link "Server 2" at bounding box center [140, 254] width 243 height 20
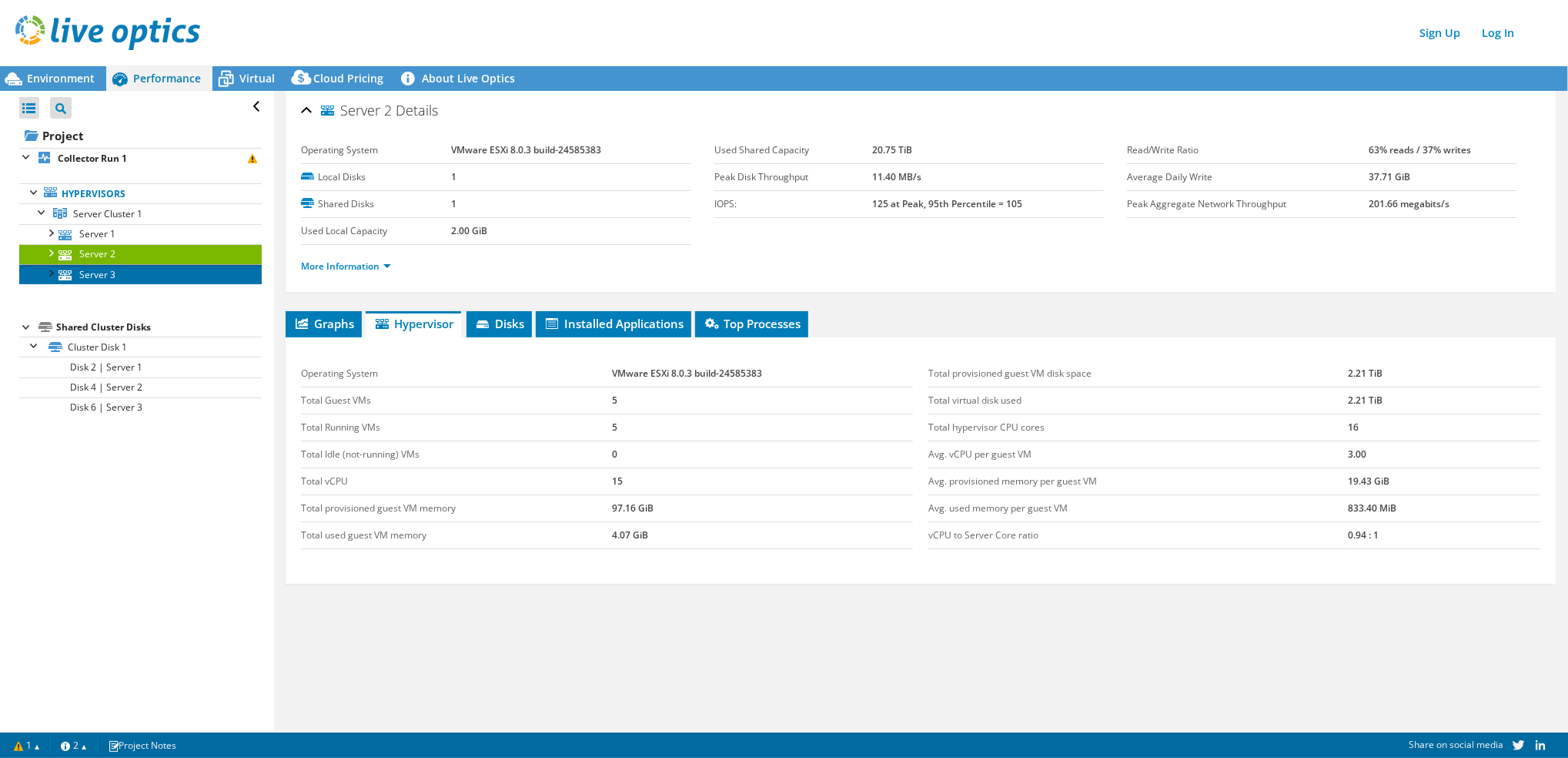
click at [170, 269] on link "Server 3" at bounding box center [140, 274] width 243 height 20
click at [191, 260] on link "Server 2" at bounding box center [140, 254] width 243 height 20
